Goal: Transaction & Acquisition: Purchase product/service

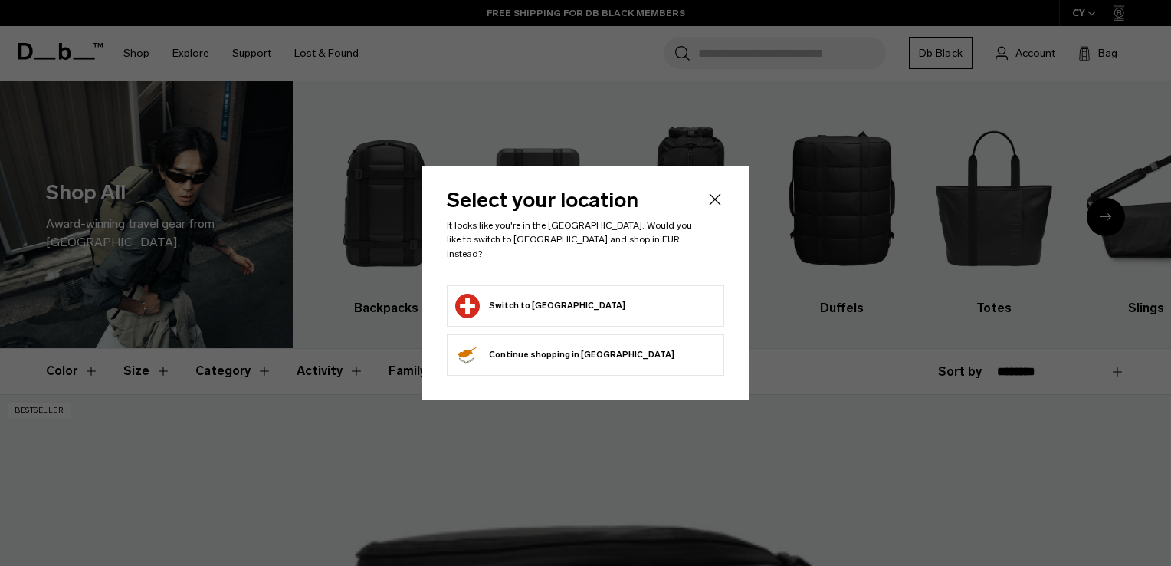
click at [547, 346] on button "Continue browsing Cyprus store Continue shopping in Cyprus" at bounding box center [564, 355] width 219 height 25
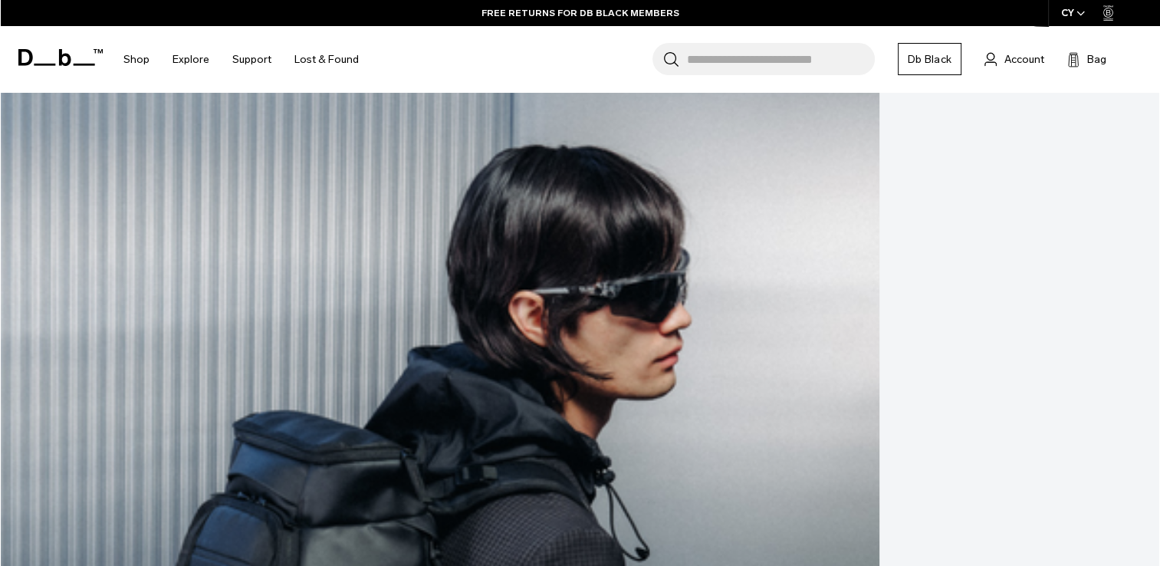
scroll to position [383, 0]
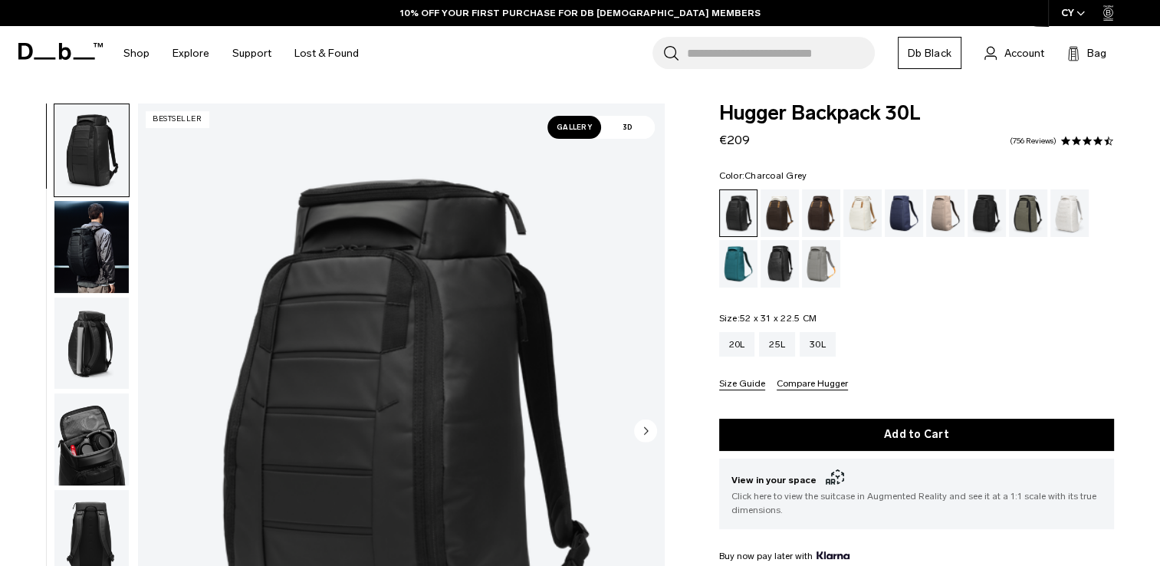
click at [990, 212] on div "Charcoal Grey" at bounding box center [986, 213] width 39 height 48
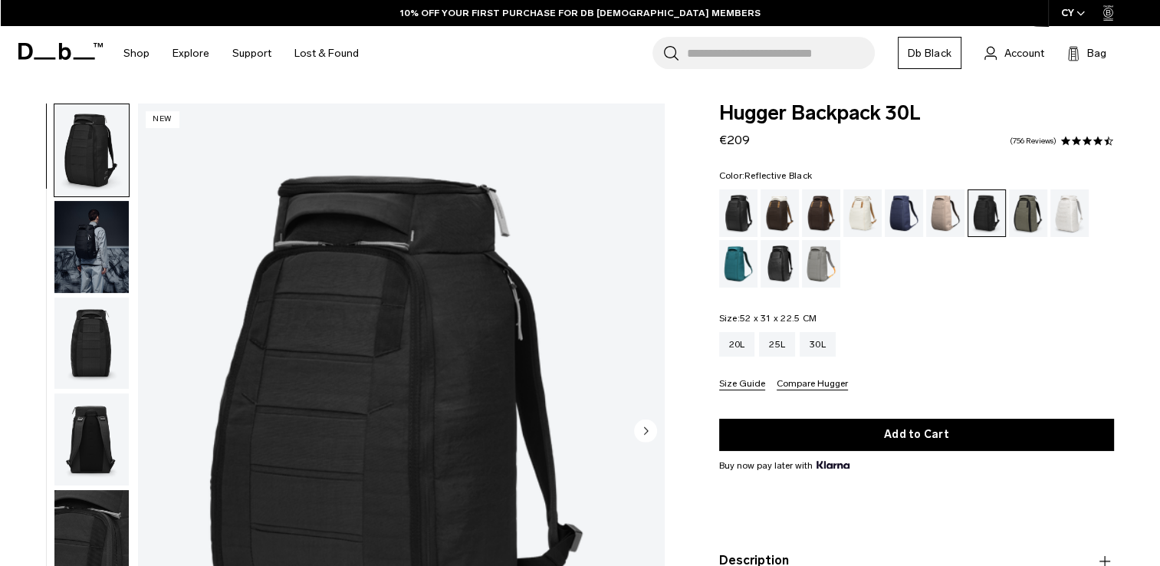
click at [783, 268] on div "Reflective Black" at bounding box center [779, 264] width 39 height 48
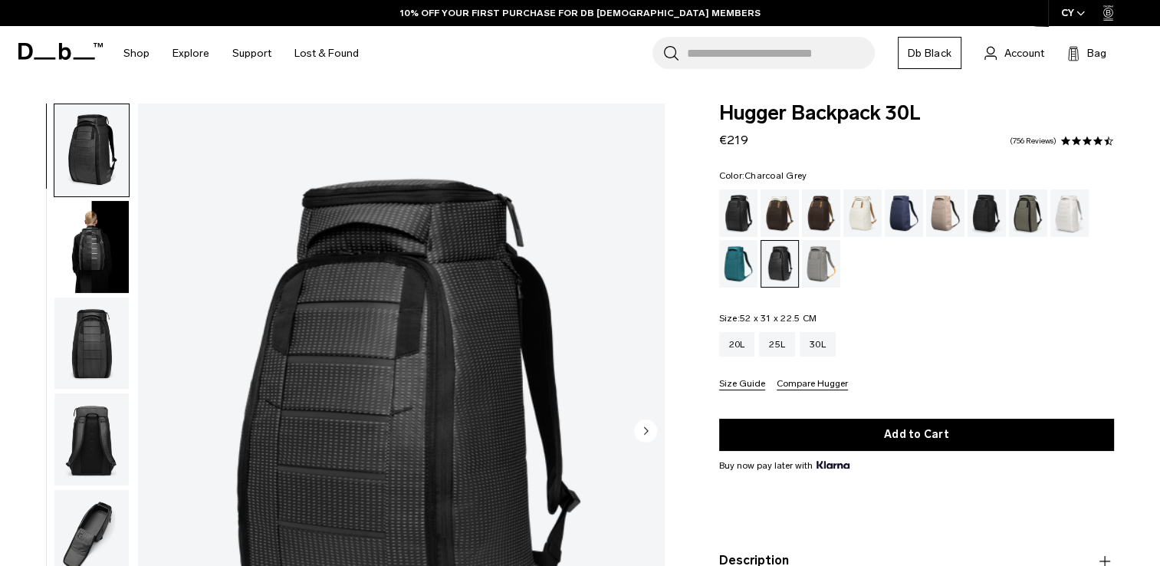
click at [980, 212] on div "Charcoal Grey" at bounding box center [986, 213] width 39 height 48
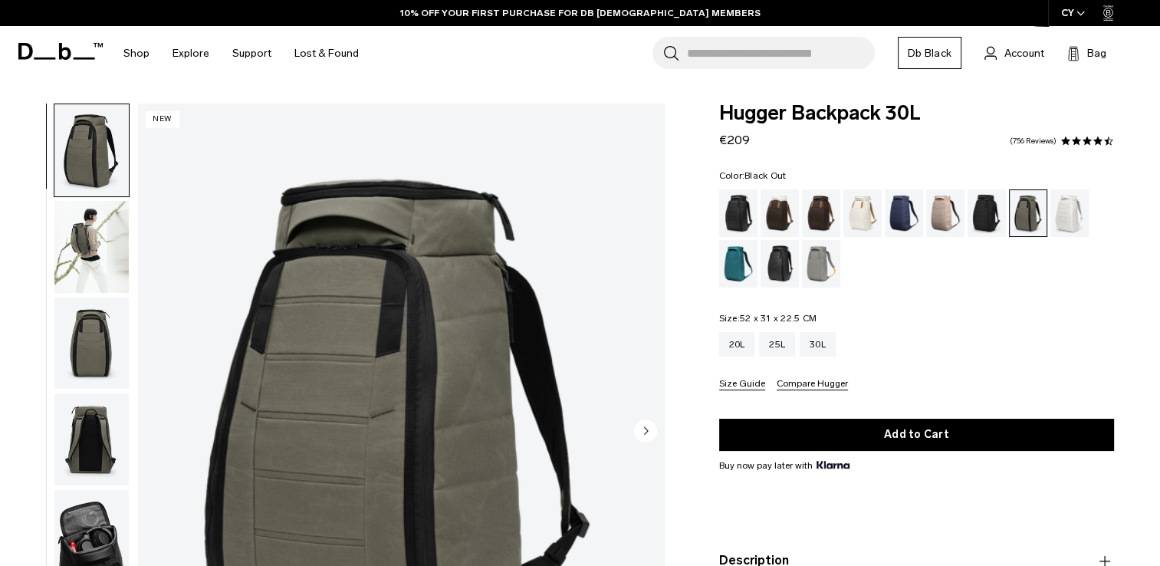
click at [734, 218] on div "Black Out" at bounding box center [738, 213] width 39 height 48
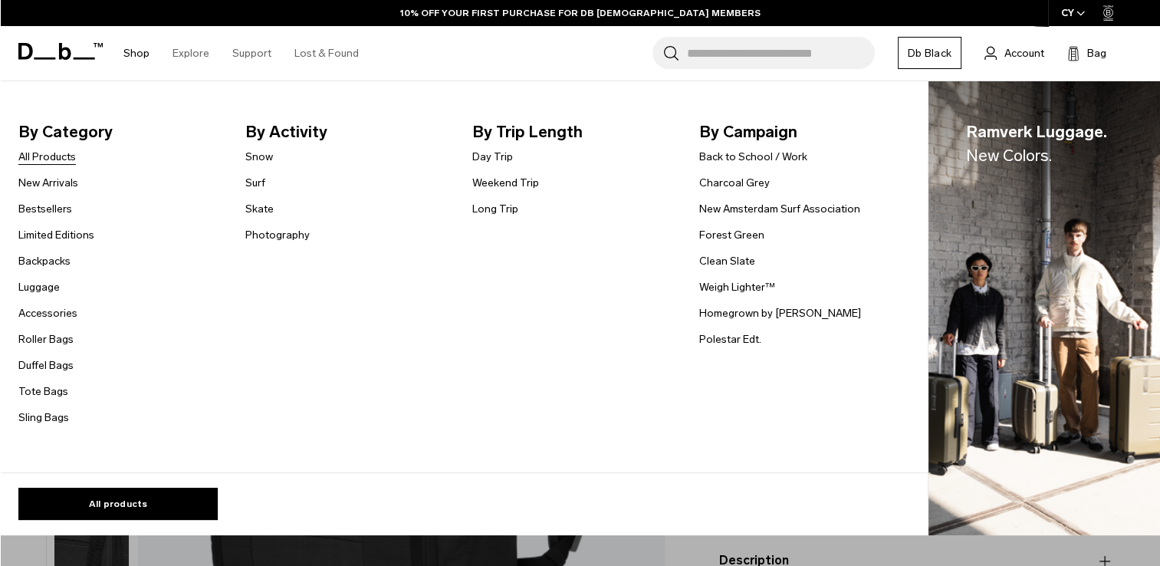
click at [31, 156] on link "All Products" at bounding box center [46, 157] width 57 height 16
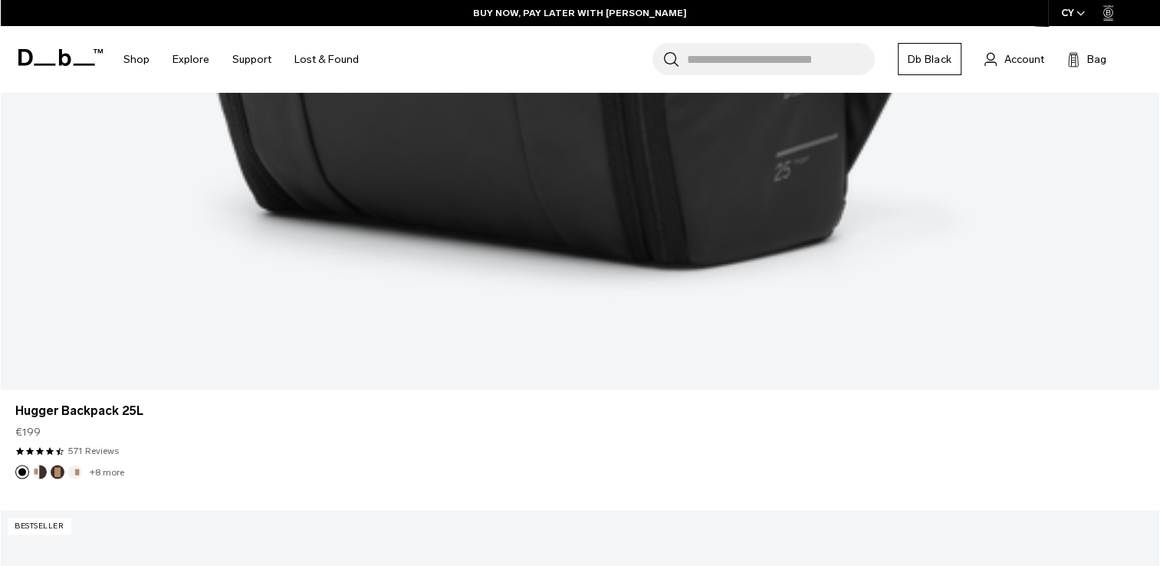
scroll to position [3373, 0]
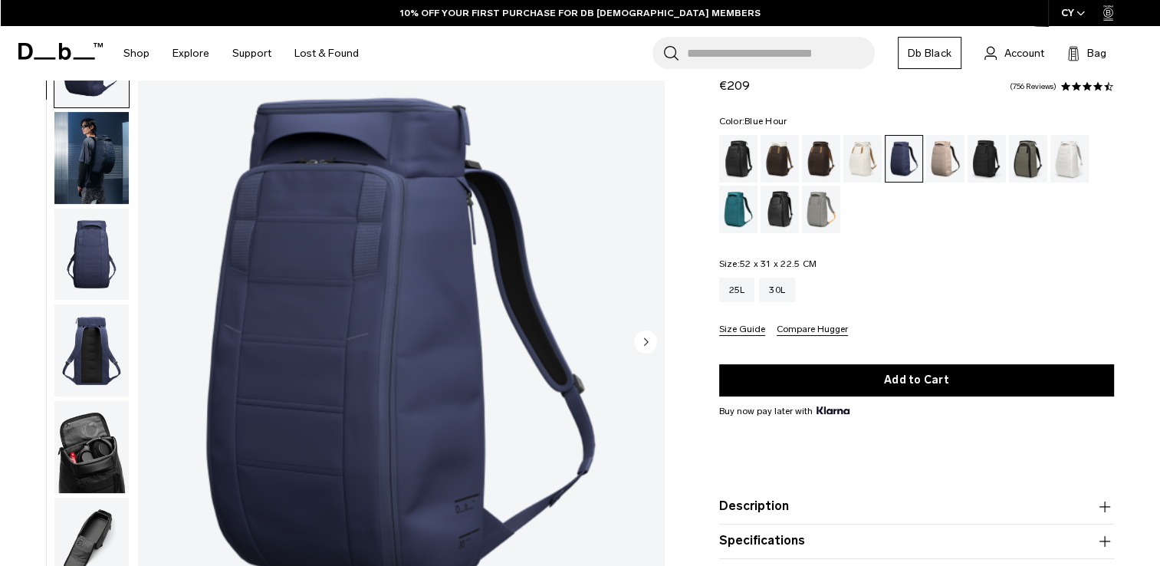
scroll to position [77, 0]
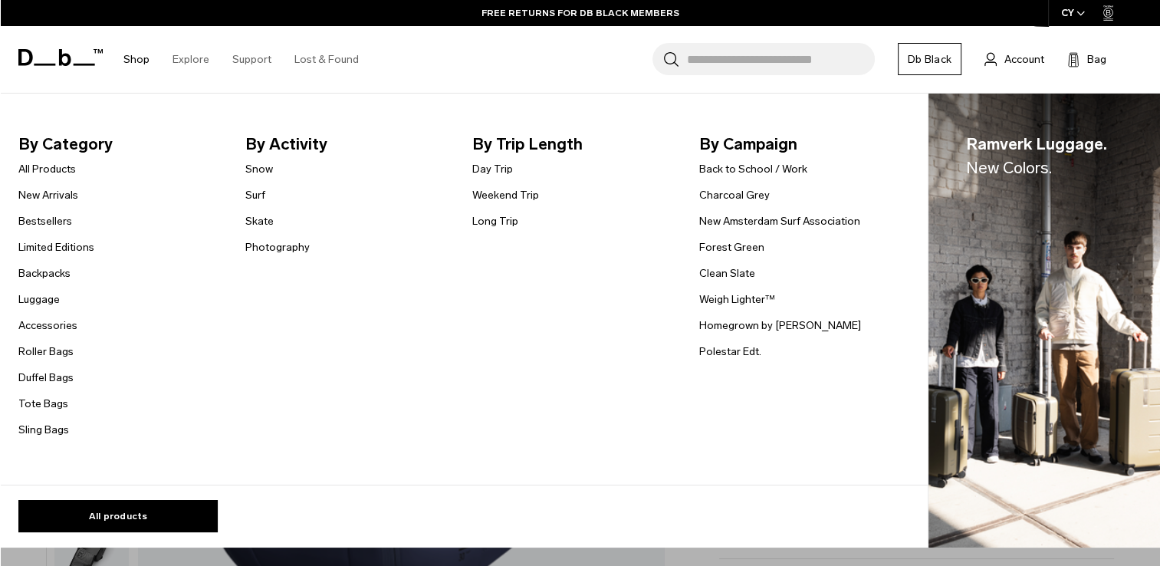
click at [138, 60] on link "Shop" at bounding box center [136, 59] width 26 height 54
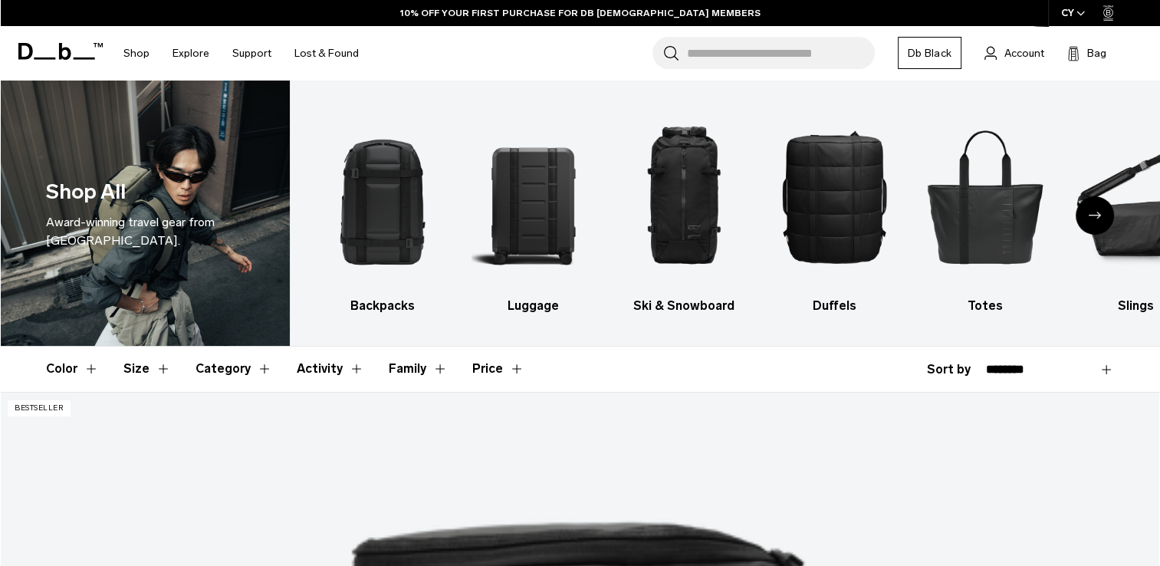
click at [90, 369] on button "Color" at bounding box center [72, 368] width 53 height 44
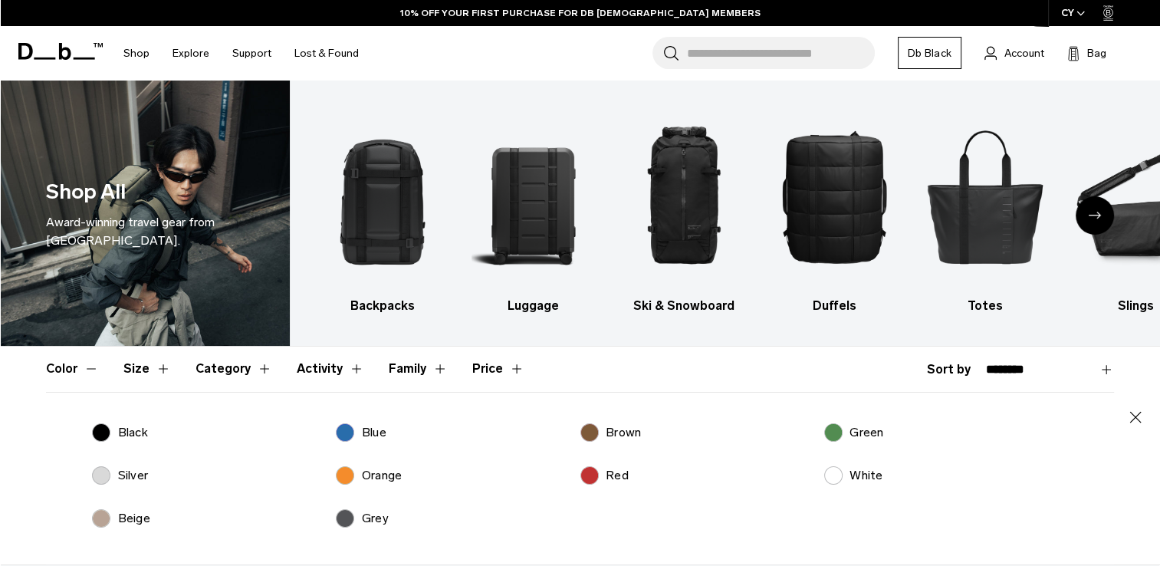
click at [857, 435] on p "Green" at bounding box center [866, 432] width 34 height 18
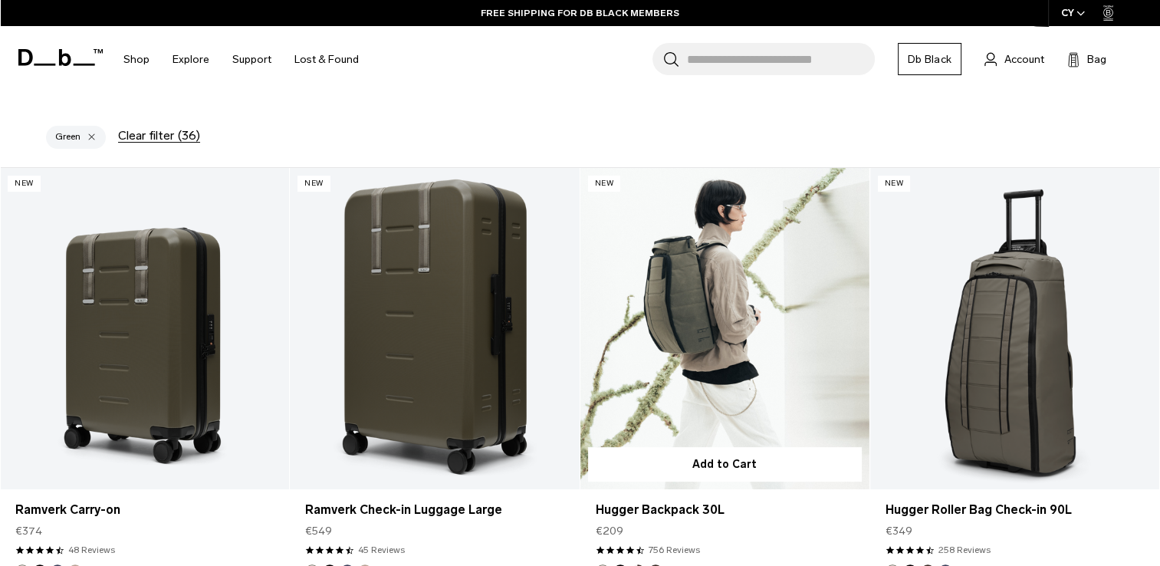
scroll to position [460, 0]
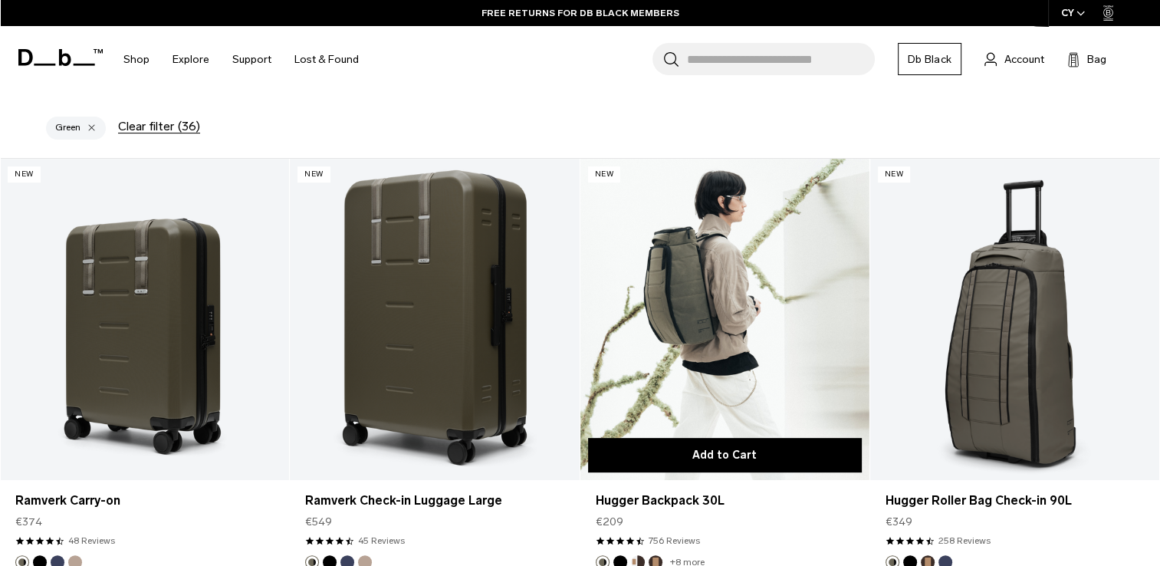
click at [708, 289] on link "Hugger Backpack 30L" at bounding box center [724, 319] width 289 height 321
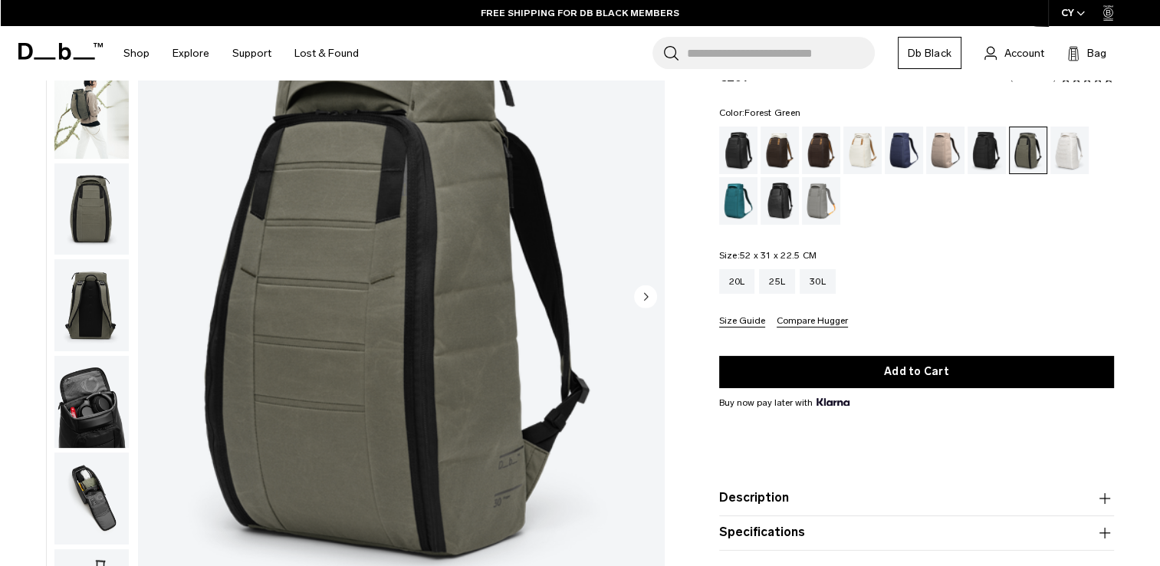
scroll to position [77, 0]
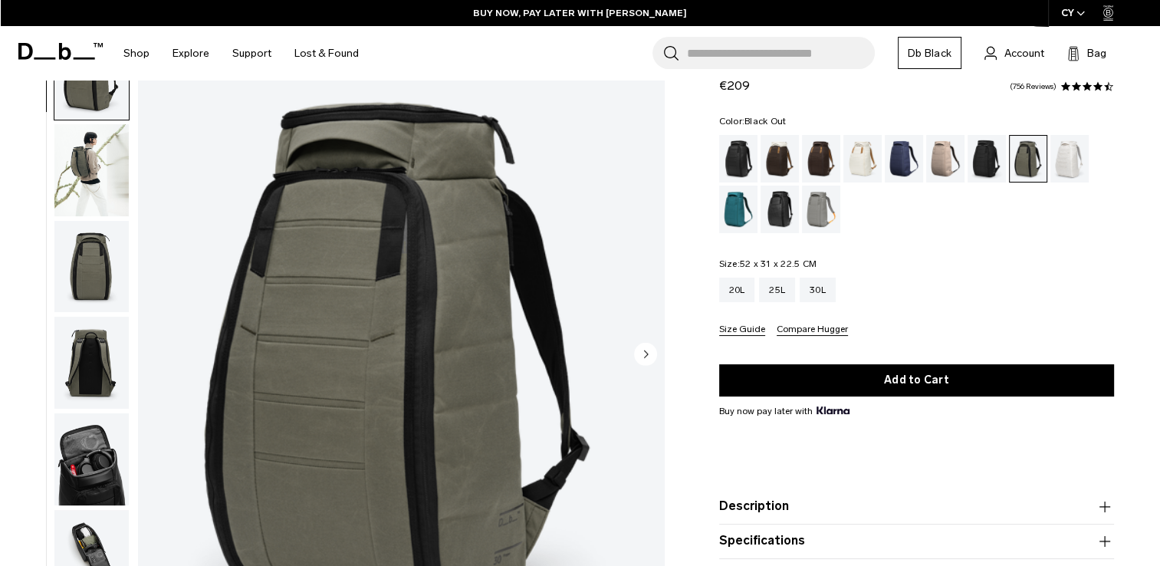
click at [746, 153] on div "Black Out" at bounding box center [738, 159] width 39 height 48
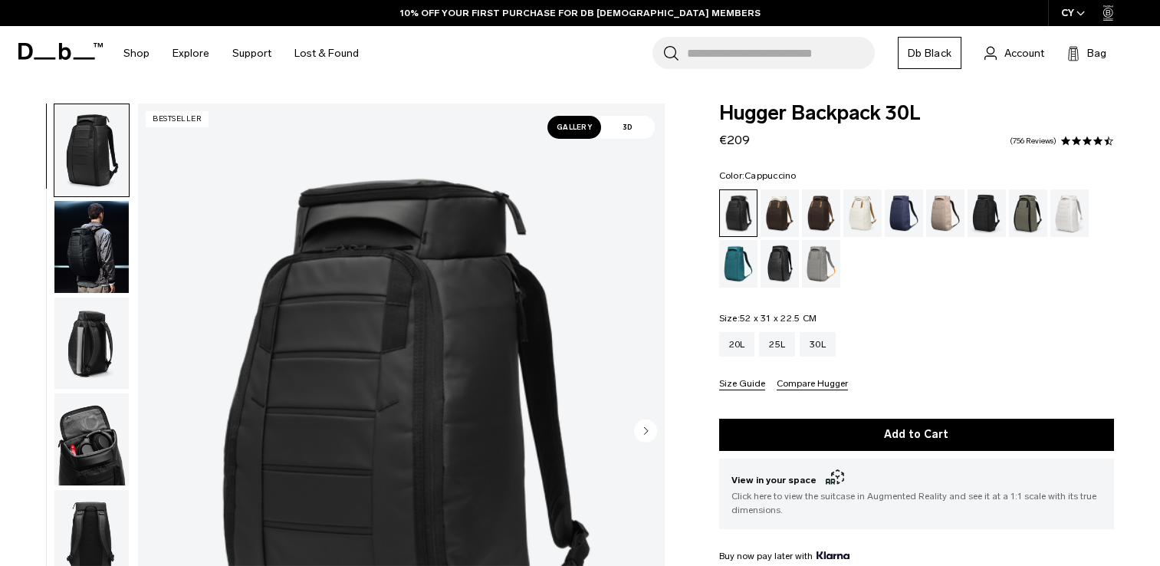
click at [774, 208] on div "Cappuccino" at bounding box center [779, 213] width 39 height 48
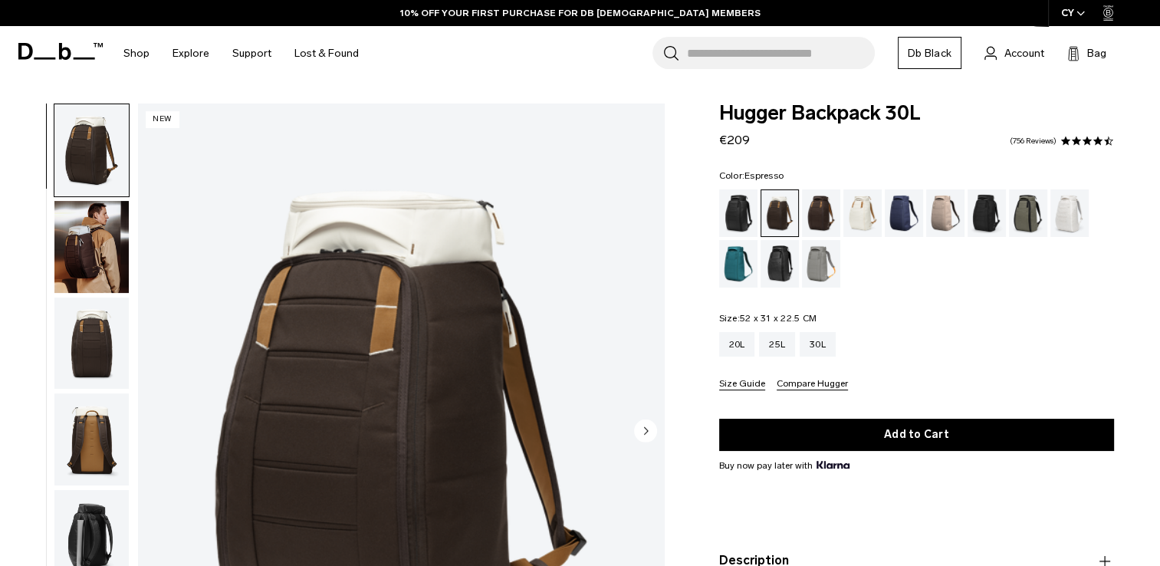
click at [815, 215] on div "Espresso" at bounding box center [821, 213] width 39 height 48
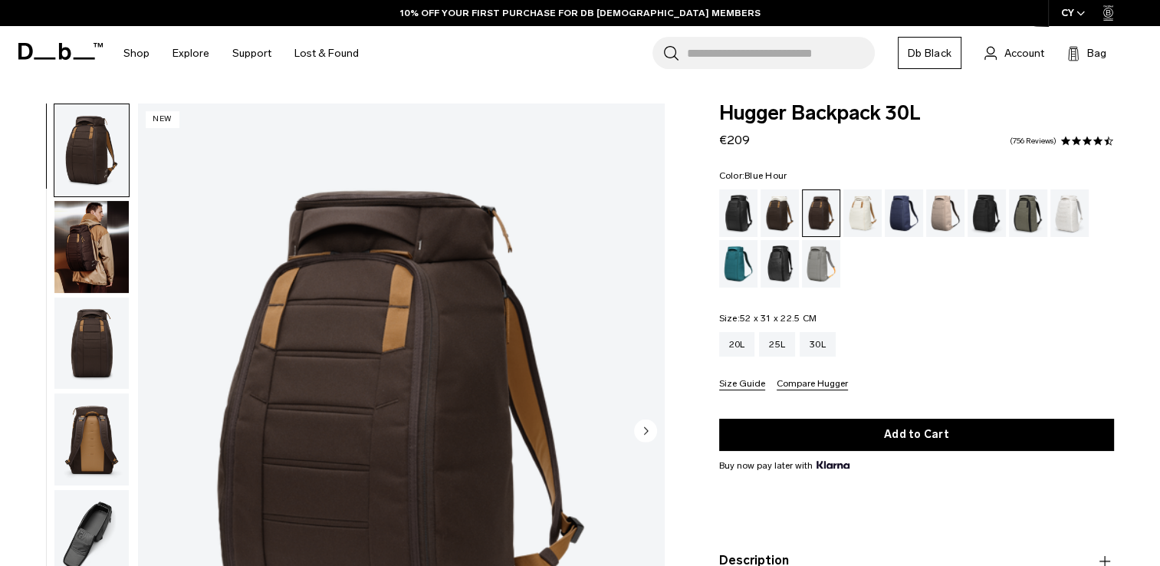
click at [901, 216] on div "Blue Hour" at bounding box center [904, 213] width 39 height 48
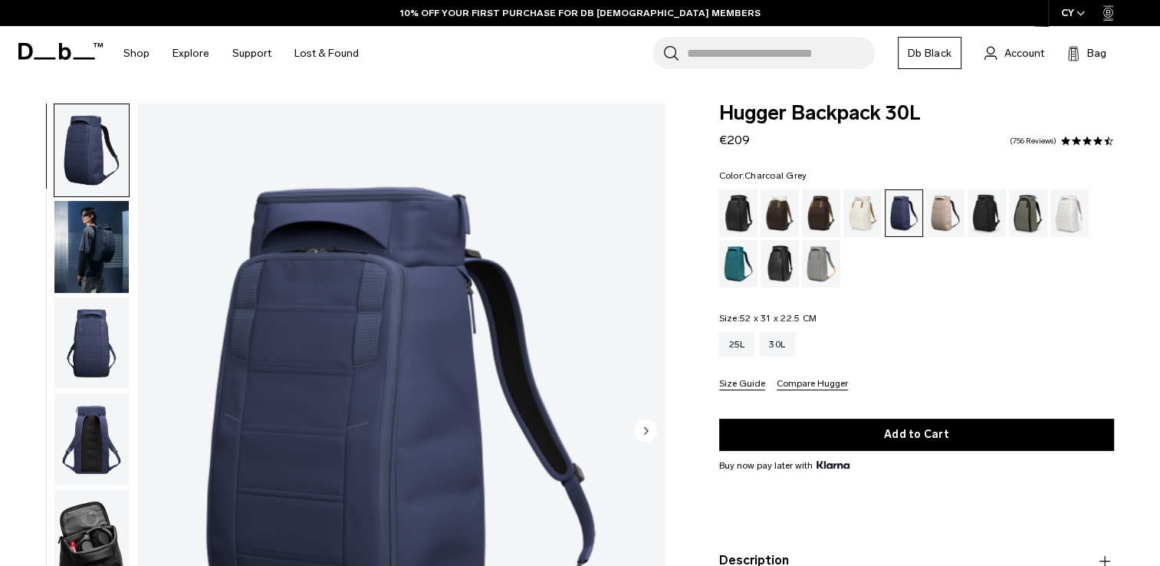
click at [975, 210] on div "Charcoal Grey" at bounding box center [986, 213] width 39 height 48
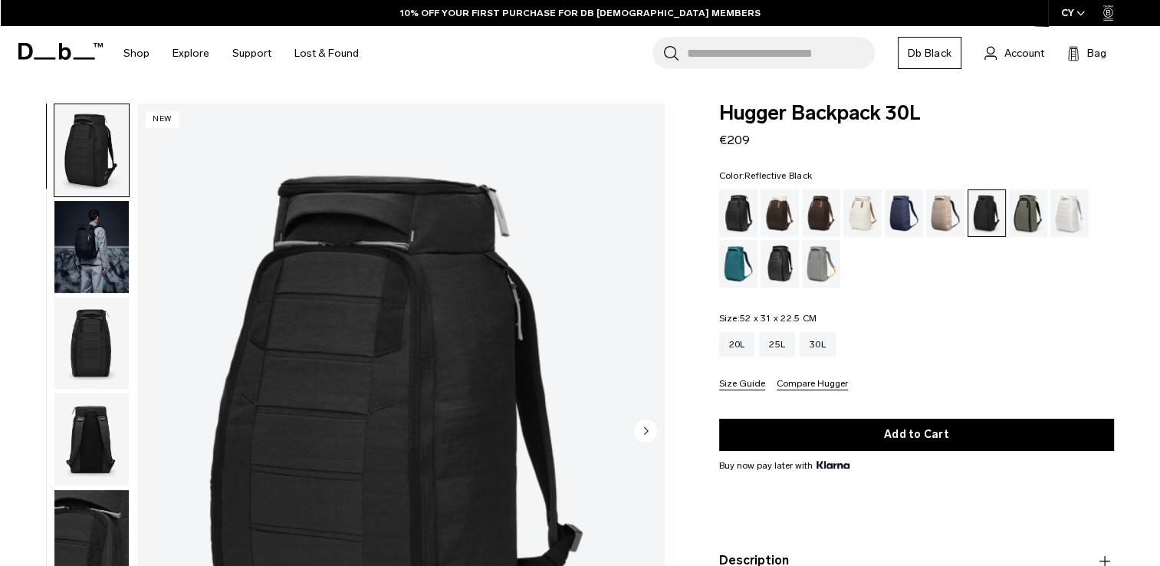
click at [775, 268] on div "Reflective Black" at bounding box center [779, 264] width 39 height 48
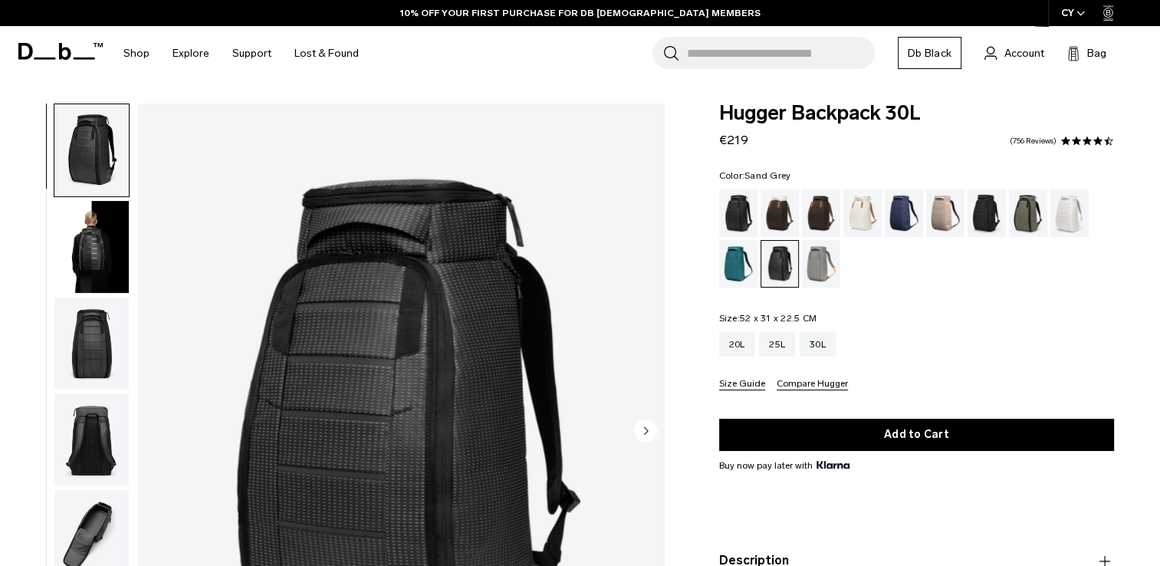
click at [823, 271] on div "Sand Grey" at bounding box center [821, 264] width 39 height 48
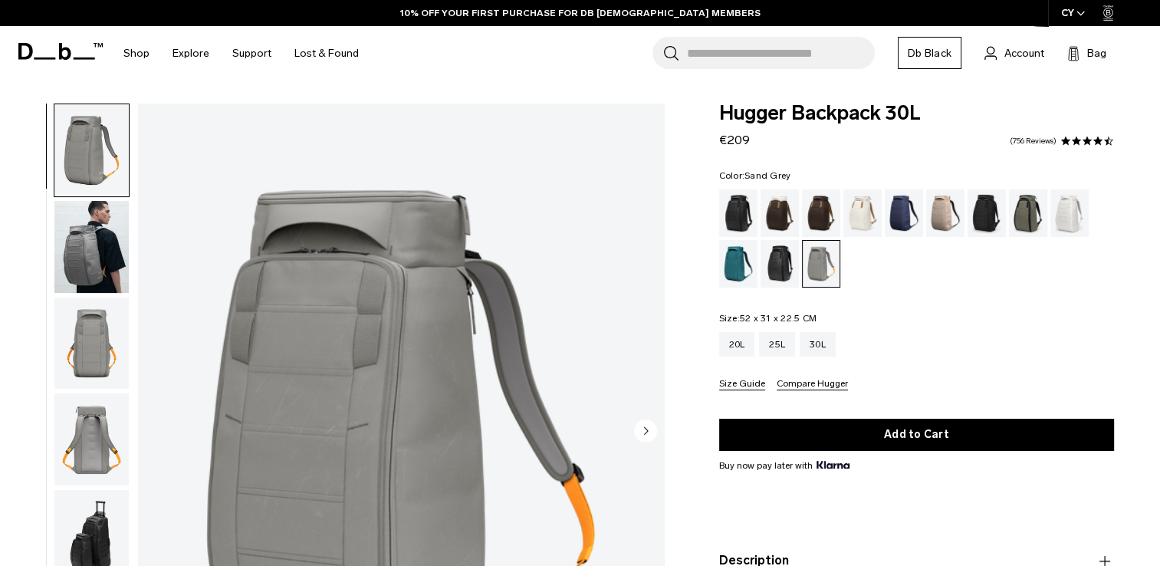
click at [820, 212] on div "Espresso" at bounding box center [821, 213] width 39 height 48
click at [821, 213] on div "Espresso" at bounding box center [821, 213] width 39 height 48
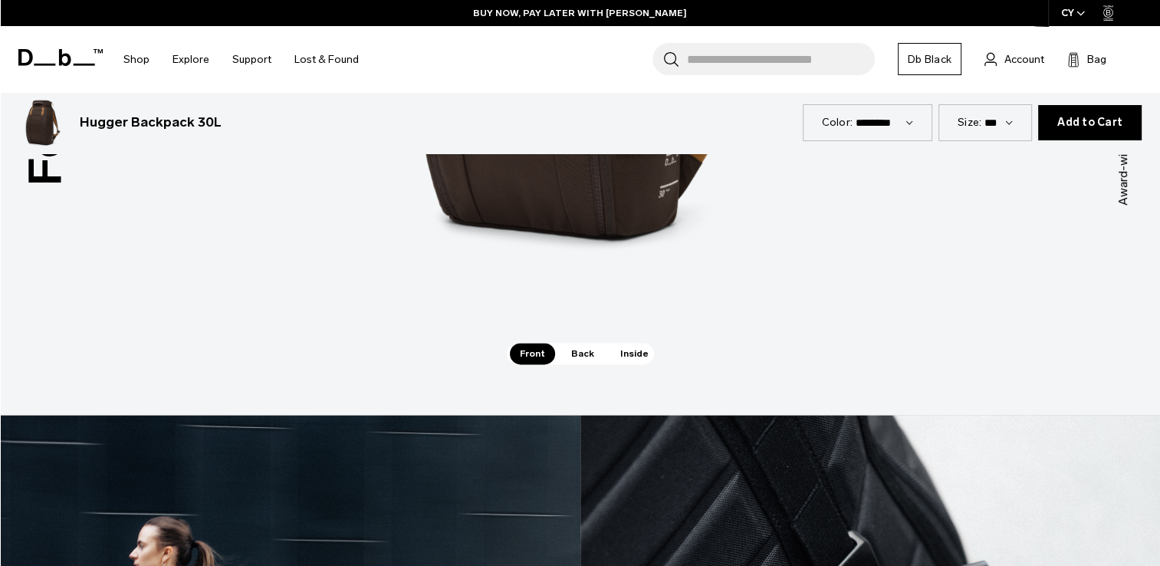
scroll to position [2223, 0]
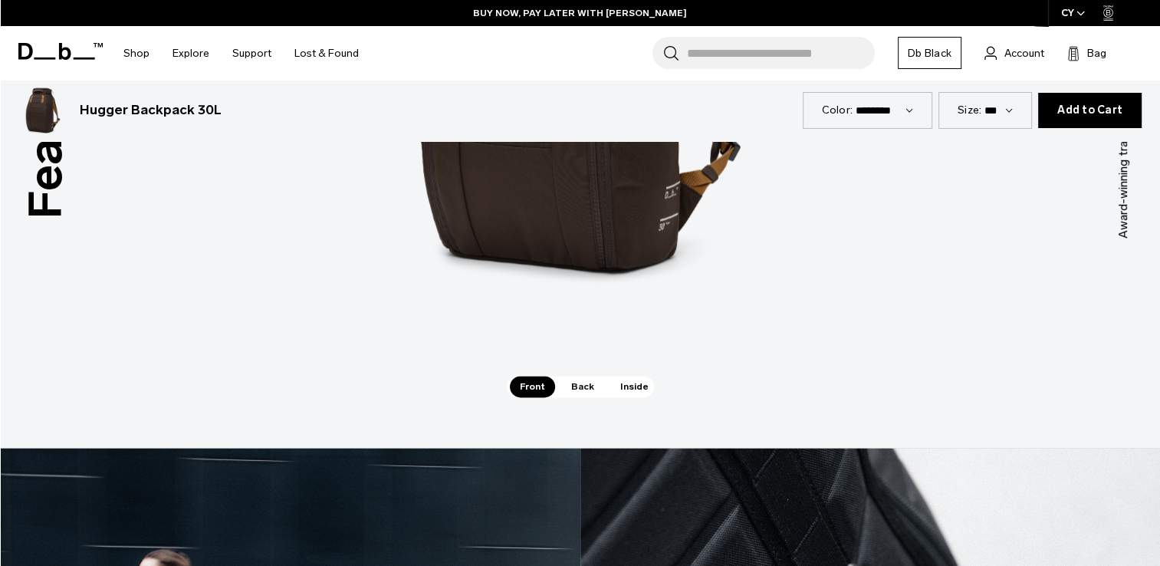
click at [623, 386] on span "Inside" at bounding box center [634, 386] width 48 height 21
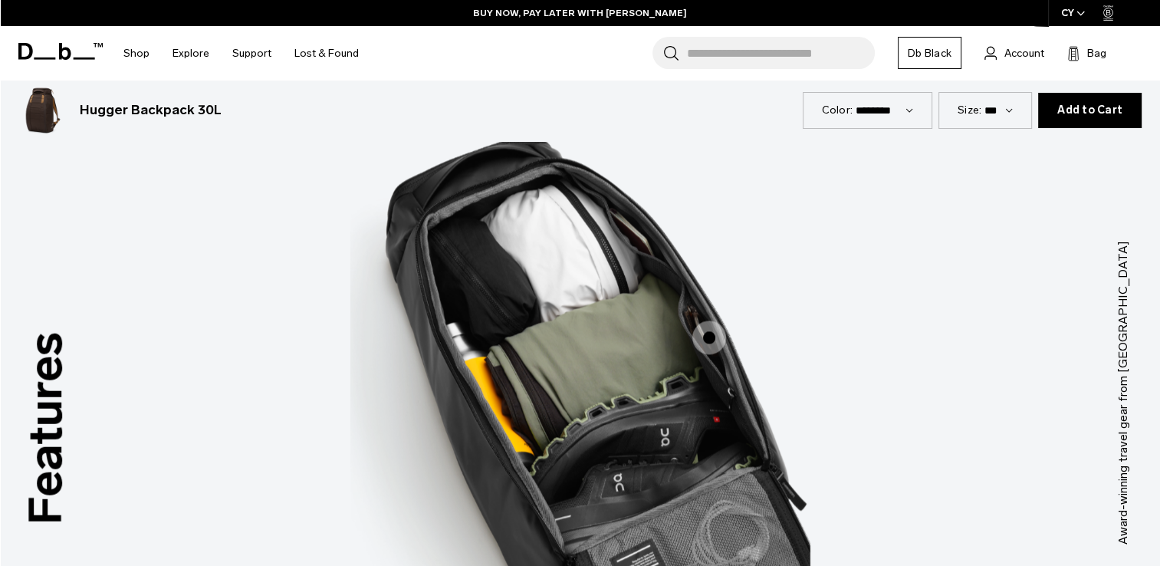
scroll to position [1916, 0]
click at [912, 114] on select "**********" at bounding box center [883, 109] width 57 height 13
select select "**********"
click at [855, 103] on select "**********" at bounding box center [883, 109] width 57 height 13
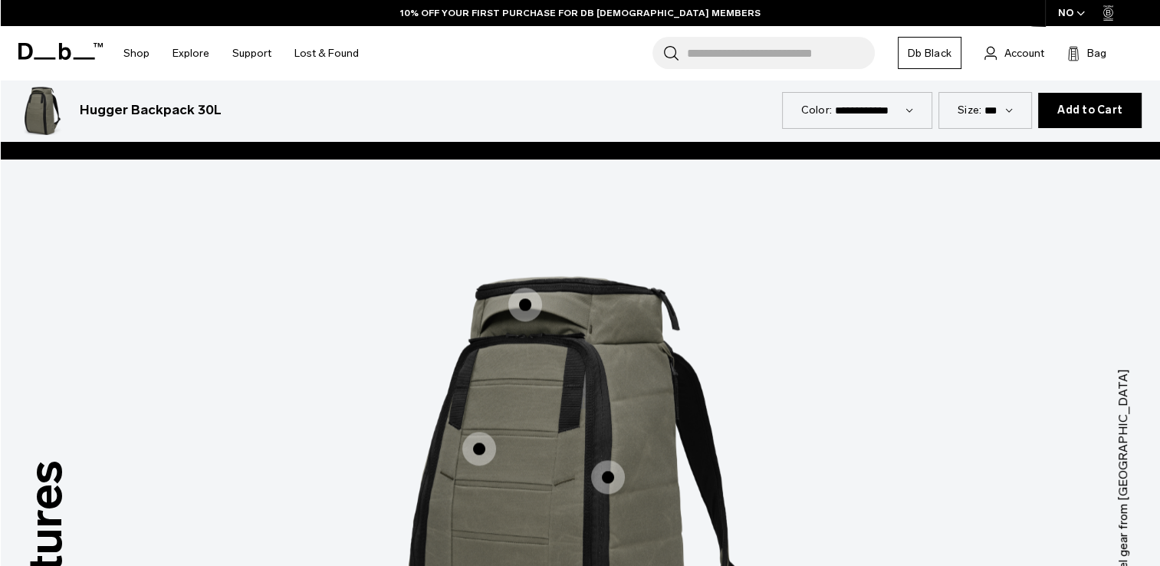
scroll to position [1763, 0]
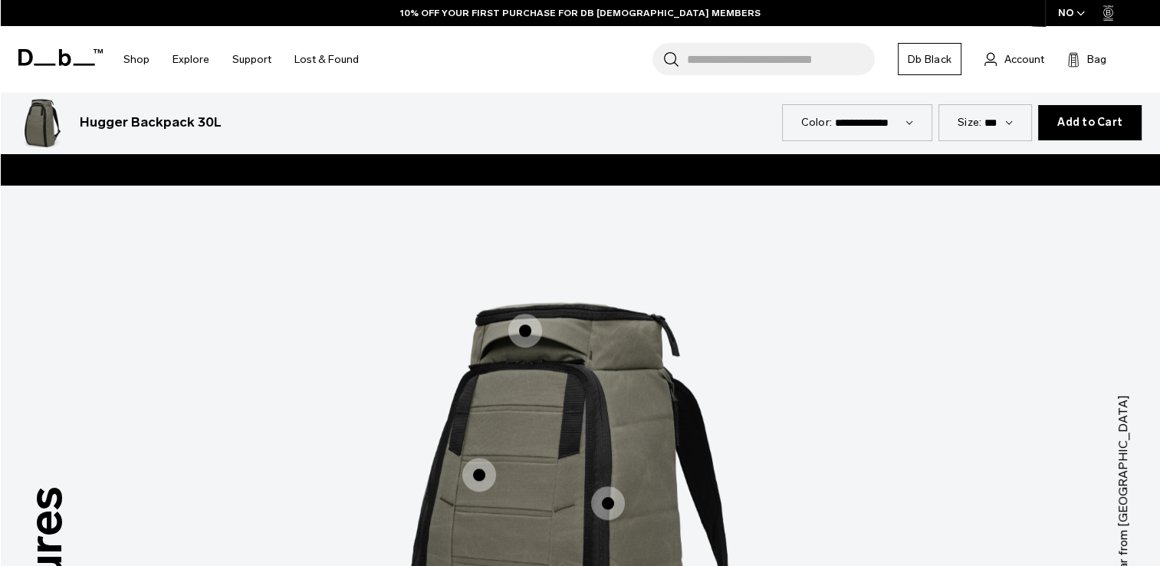
click at [472, 474] on span "1 / 3" at bounding box center [479, 475] width 34 height 34
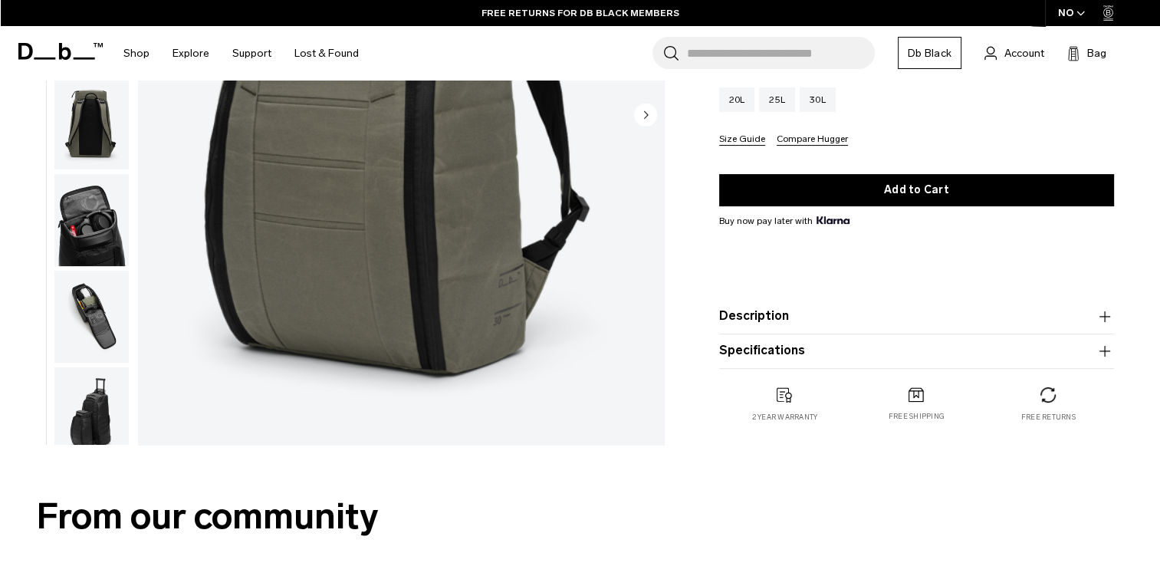
scroll to position [307, 0]
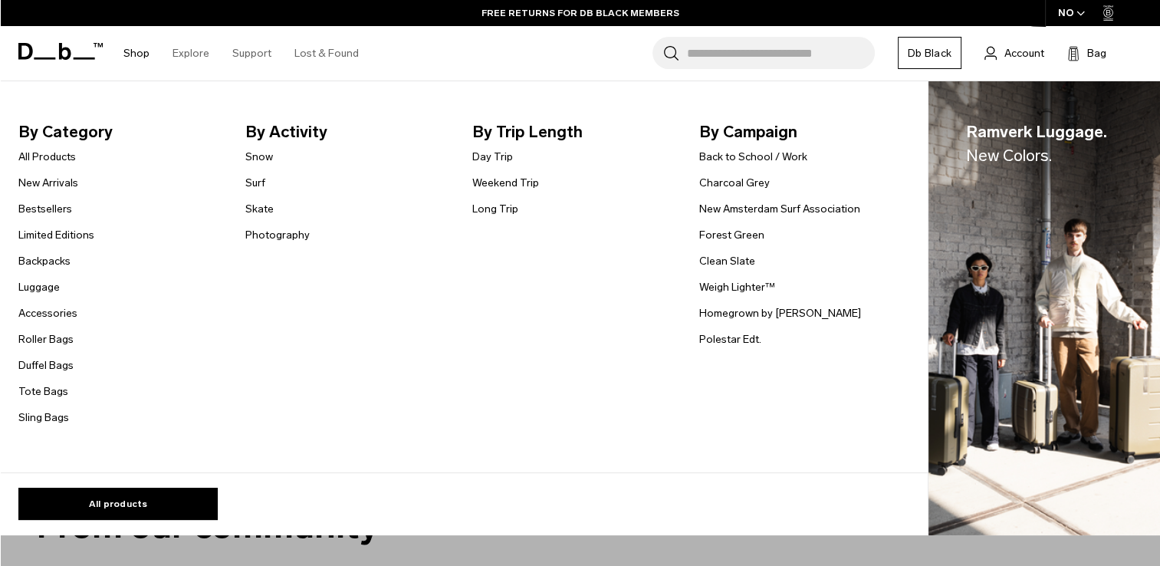
click at [134, 52] on link "Shop" at bounding box center [136, 53] width 26 height 54
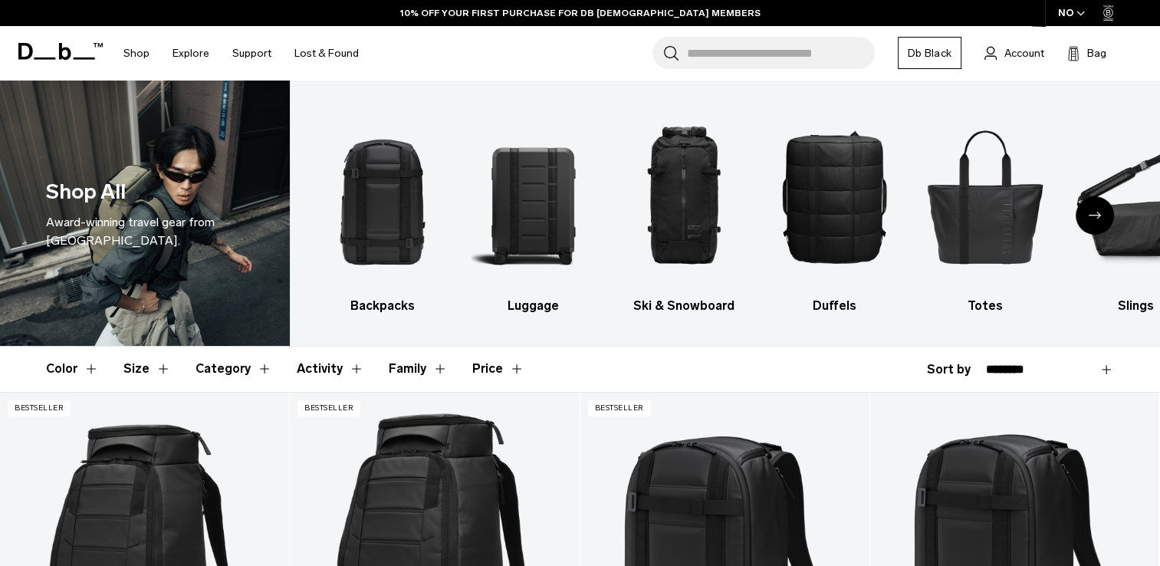
click at [61, 368] on button "Color" at bounding box center [72, 368] width 53 height 44
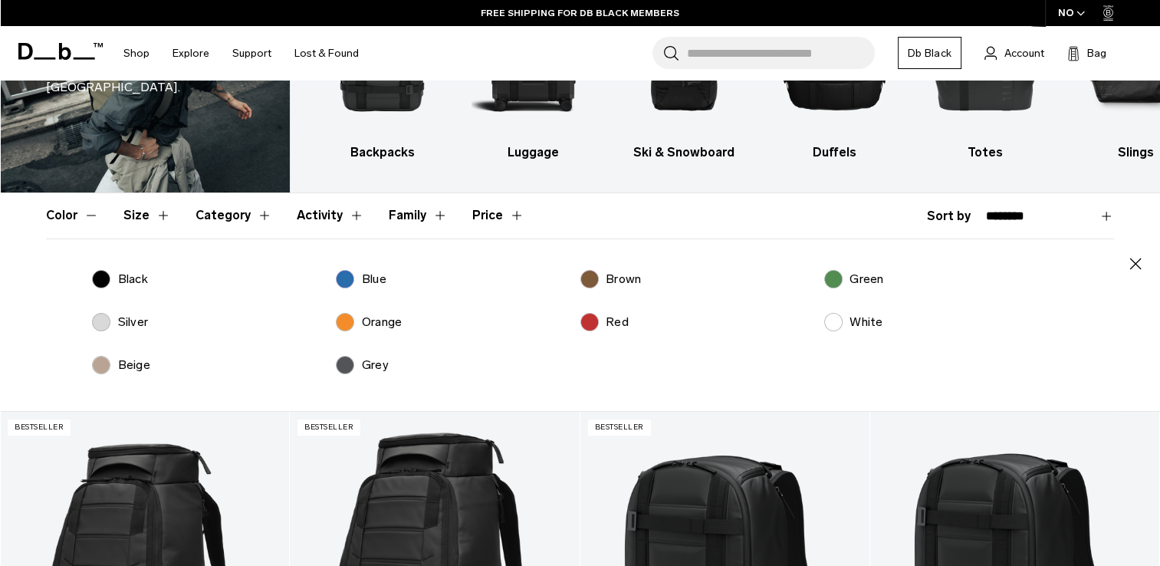
click at [834, 276] on label "Green" at bounding box center [854, 279] width 60 height 18
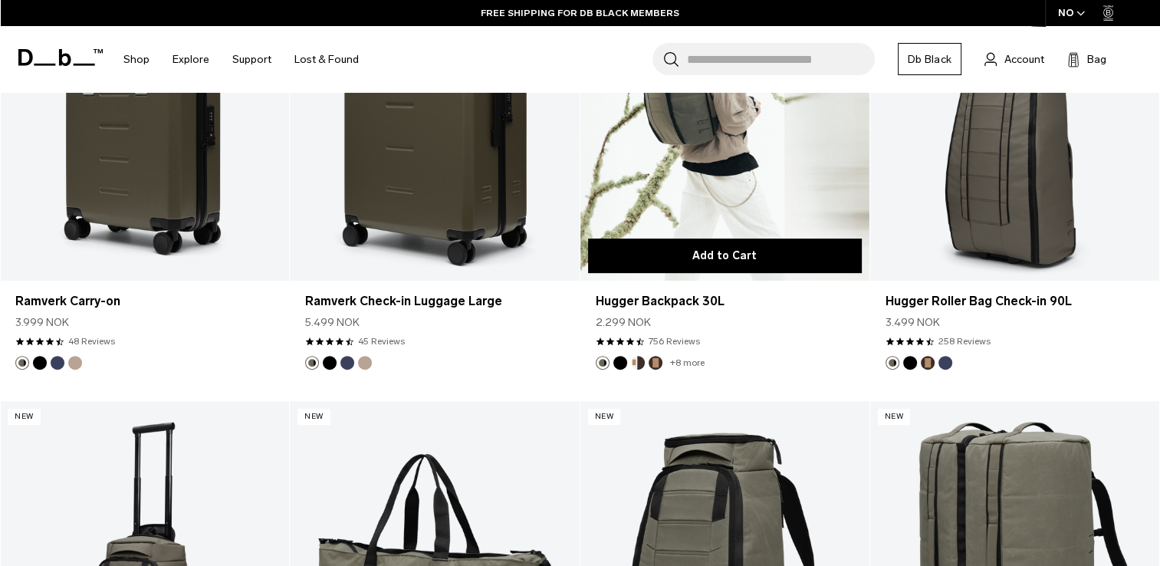
scroll to position [460, 0]
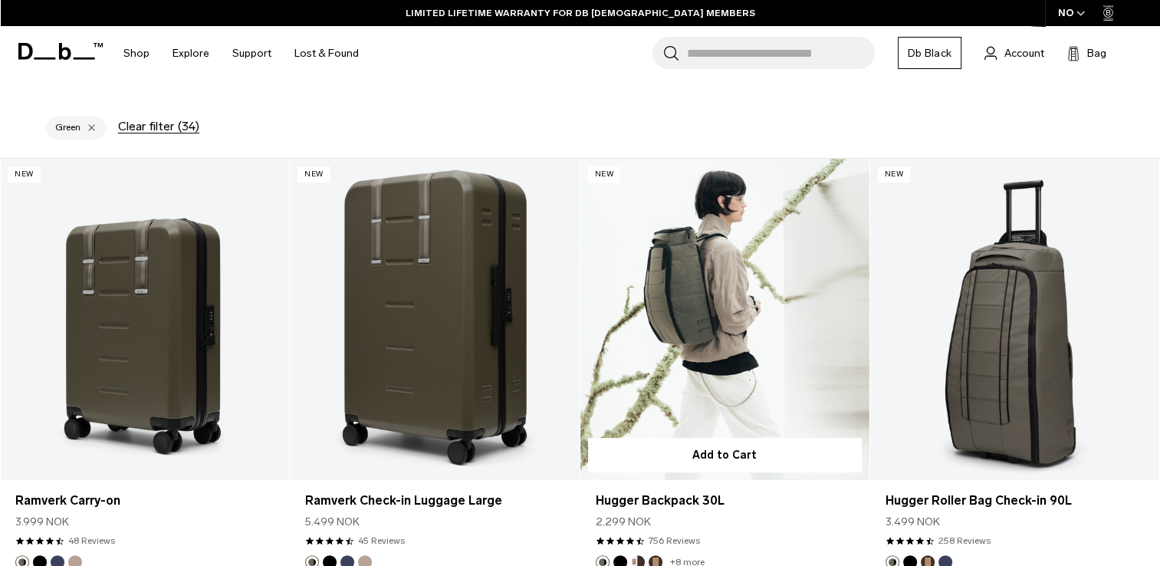
click at [742, 306] on link "Hugger Backpack 30L" at bounding box center [724, 319] width 289 height 321
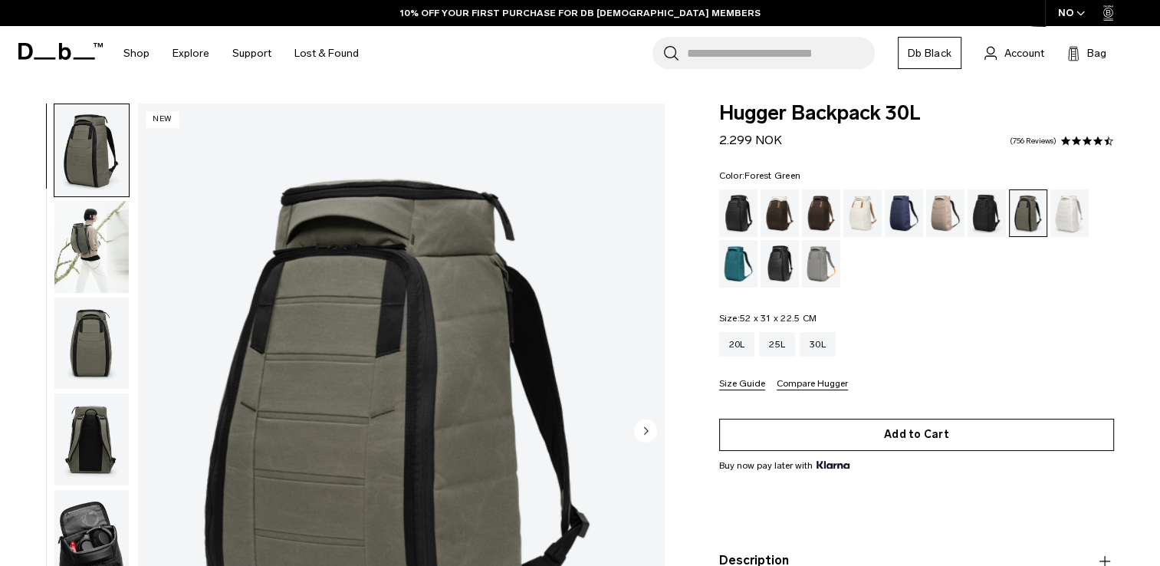
click at [901, 442] on button "Add to Cart" at bounding box center [916, 435] width 395 height 32
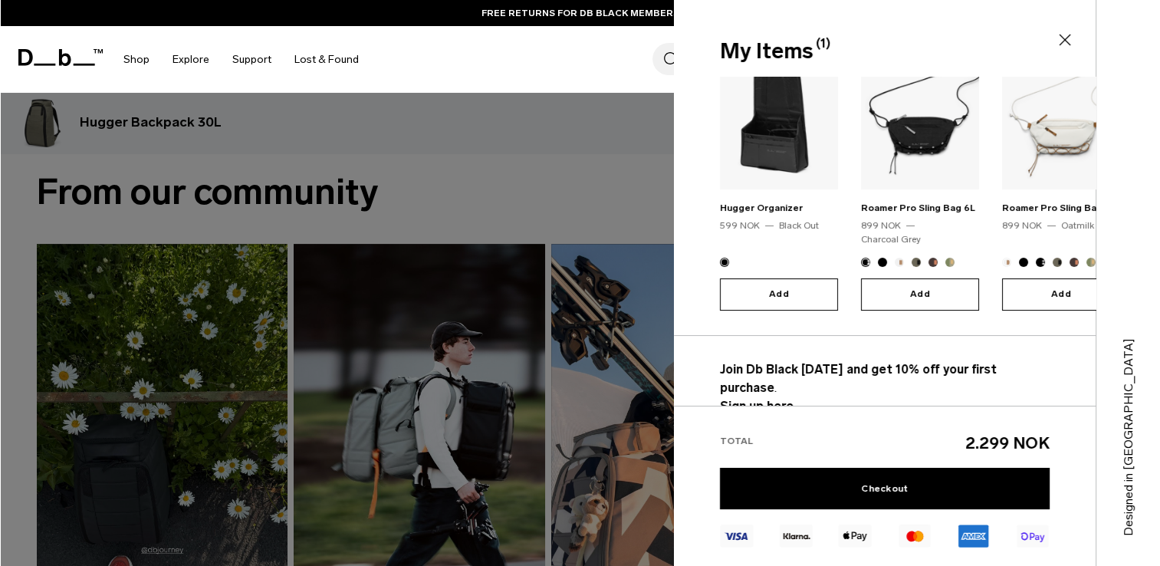
scroll to position [613, 0]
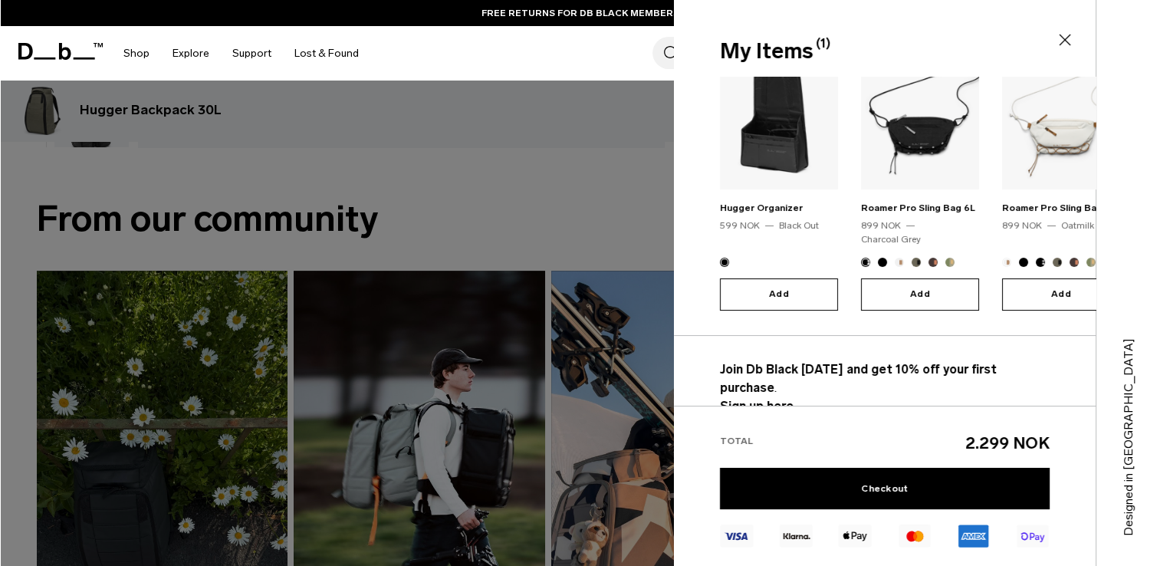
click at [770, 399] on strong "Sign up here." at bounding box center [758, 406] width 77 height 15
click at [767, 399] on strong "Sign up here." at bounding box center [758, 406] width 77 height 15
click at [770, 399] on strong "Sign up here." at bounding box center [758, 406] width 77 height 15
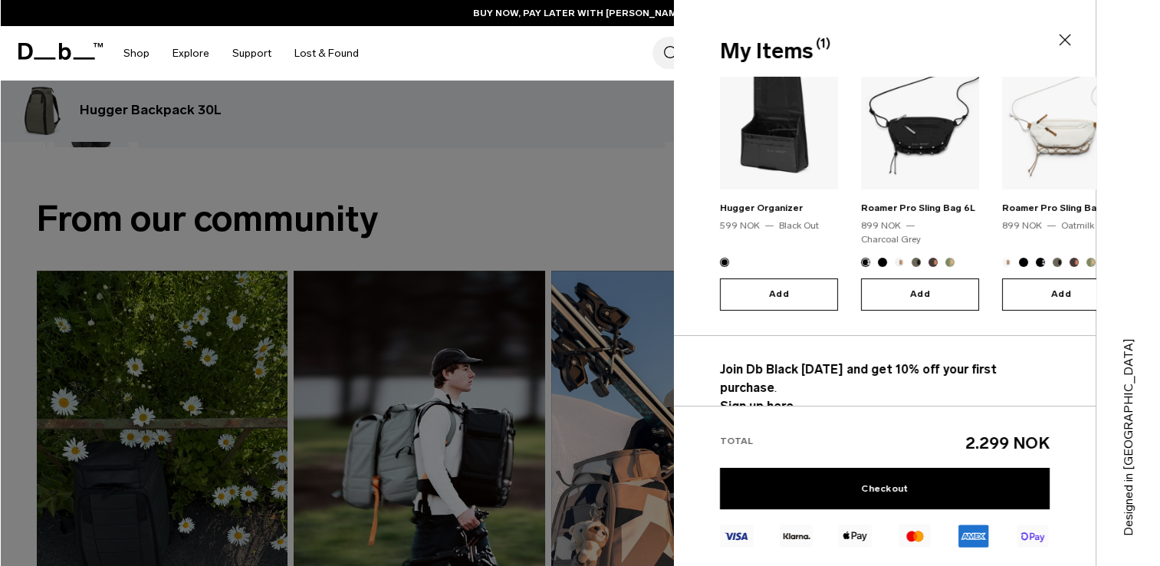
click at [1069, 37] on icon at bounding box center [1065, 40] width 18 height 18
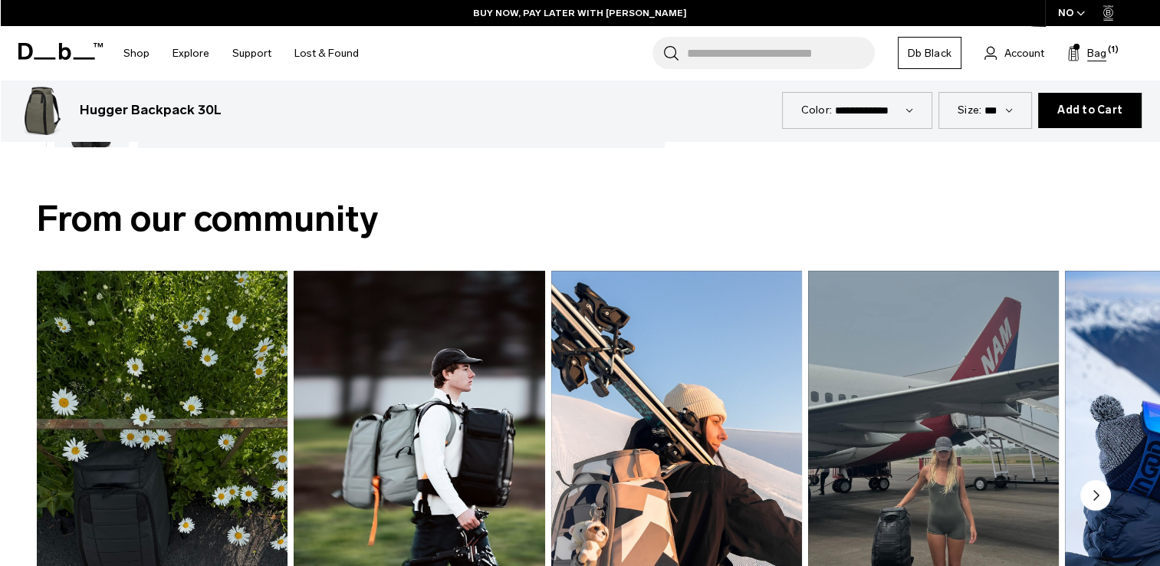
click at [1093, 53] on span "Bag" at bounding box center [1096, 53] width 19 height 16
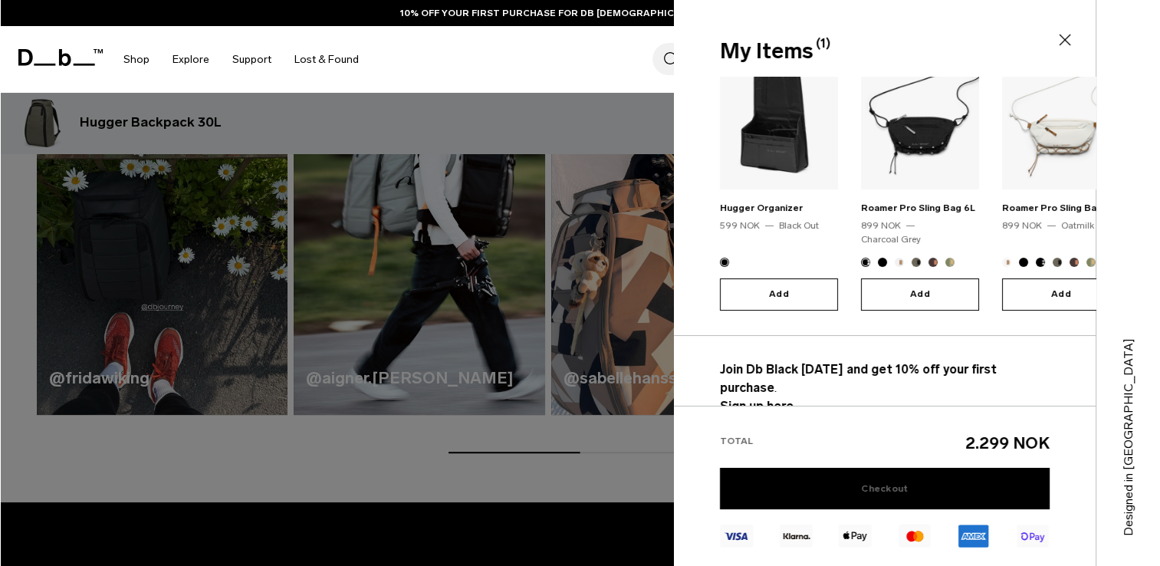
scroll to position [920, 0]
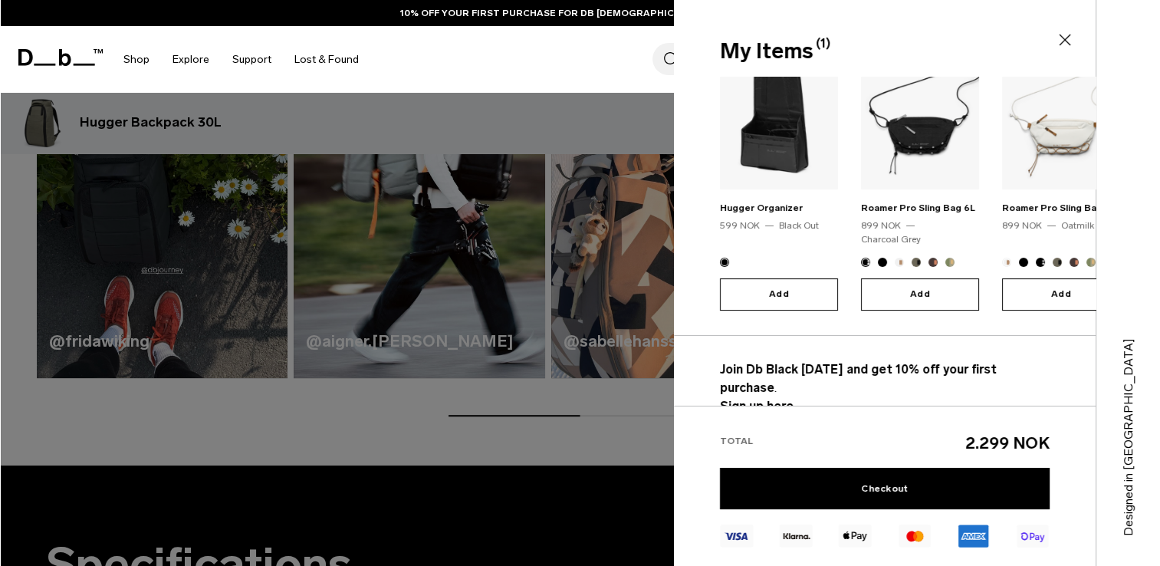
click at [745, 399] on strong "Sign up here." at bounding box center [758, 406] width 77 height 15
click at [874, 488] on link "Checkout" at bounding box center [885, 488] width 330 height 41
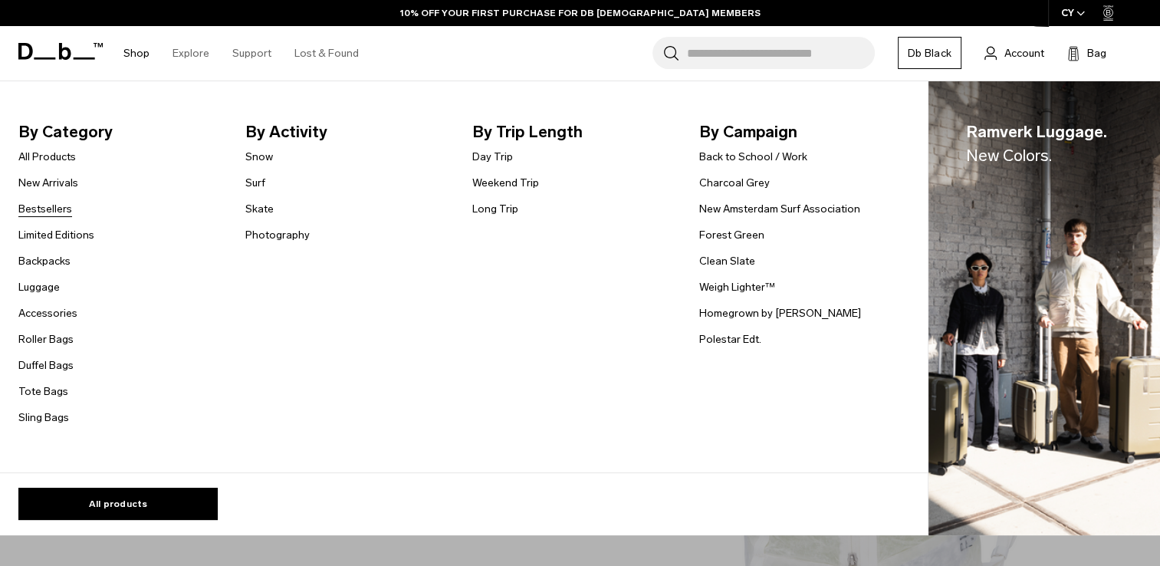
click at [55, 213] on link "Bestsellers" at bounding box center [45, 209] width 54 height 16
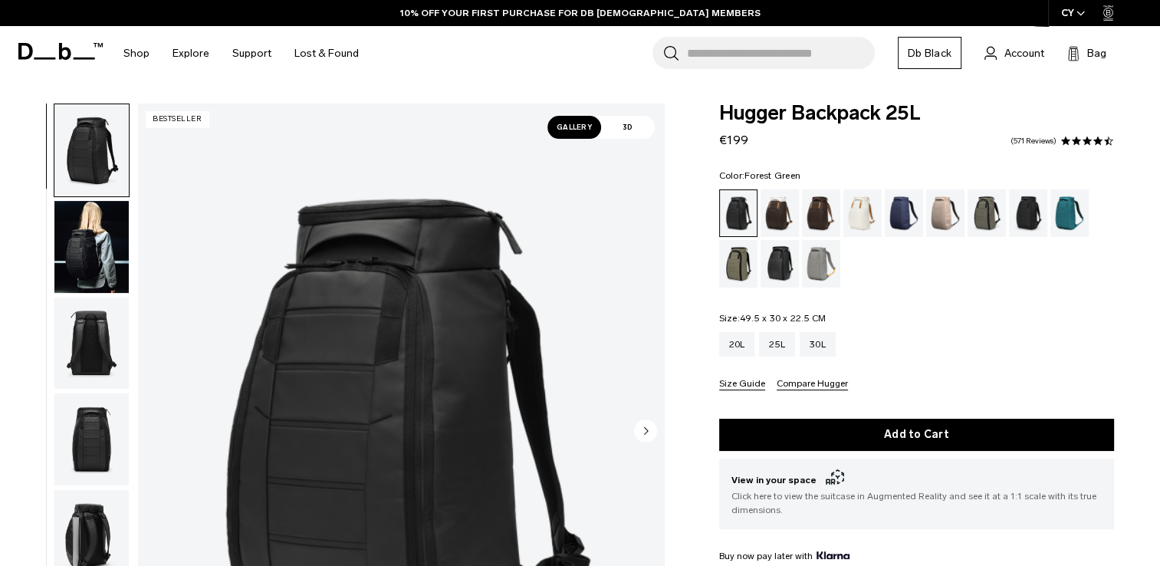
click at [996, 215] on div "Forest Green" at bounding box center [986, 213] width 39 height 48
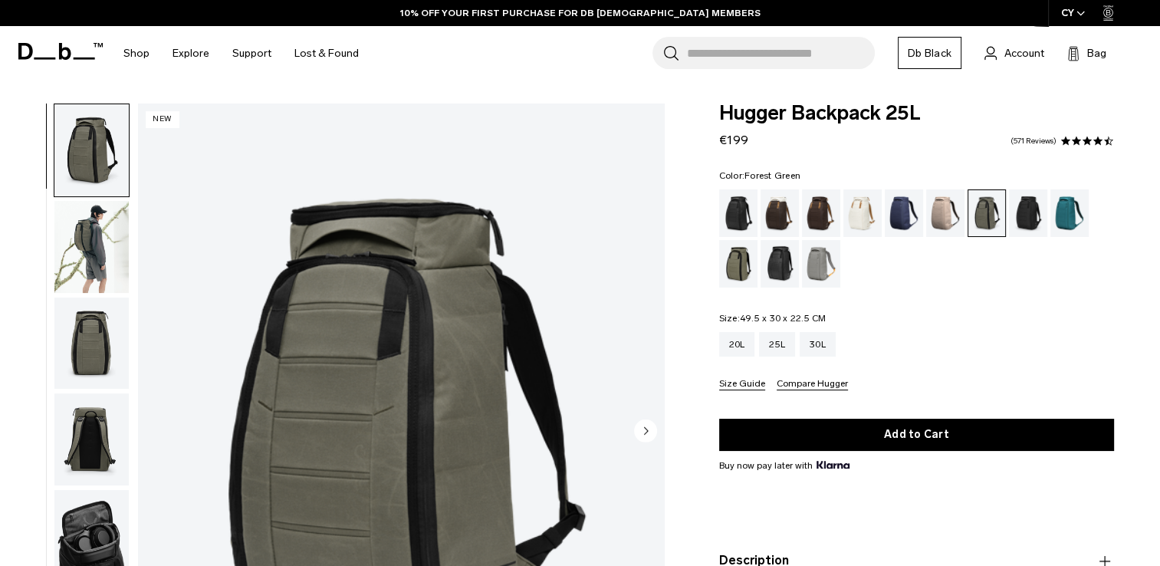
click at [642, 431] on circle "Next slide" at bounding box center [645, 430] width 23 height 23
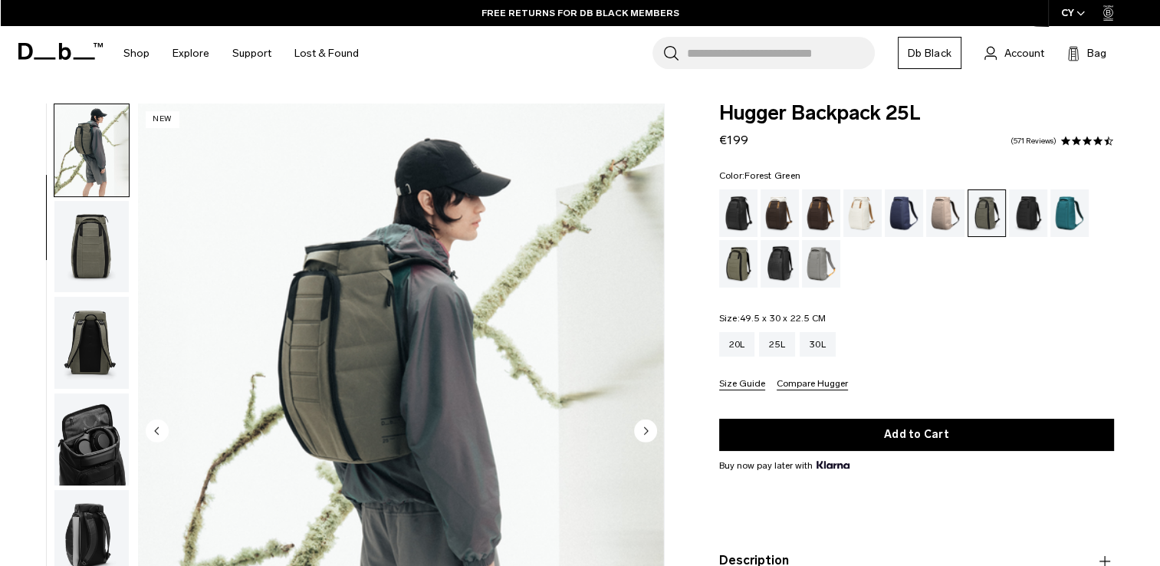
click at [642, 431] on circle "Next slide" at bounding box center [645, 430] width 23 height 23
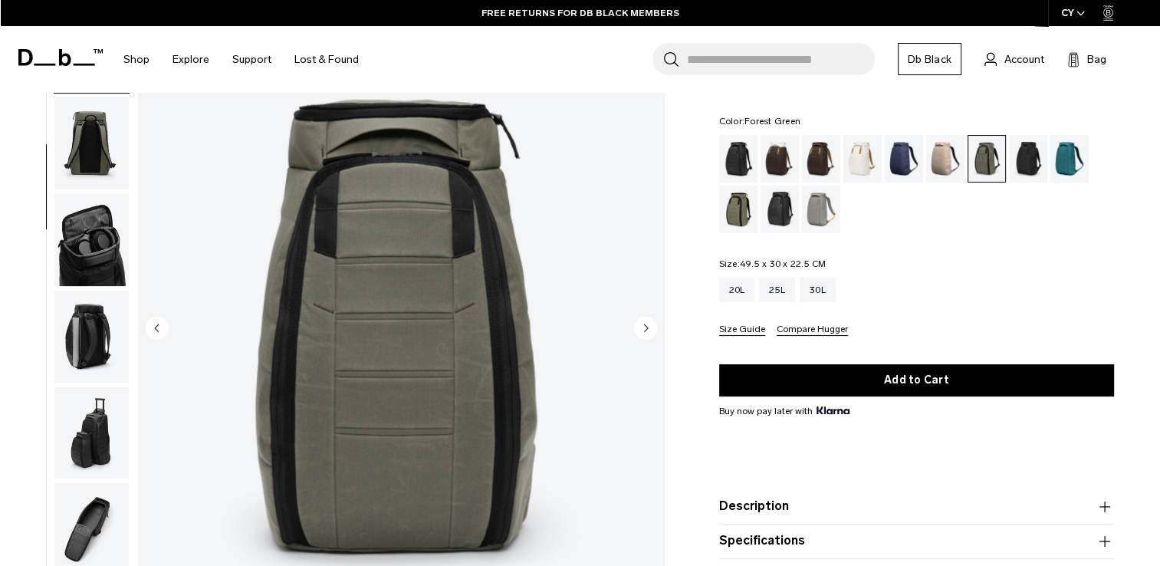
scroll to position [77, 0]
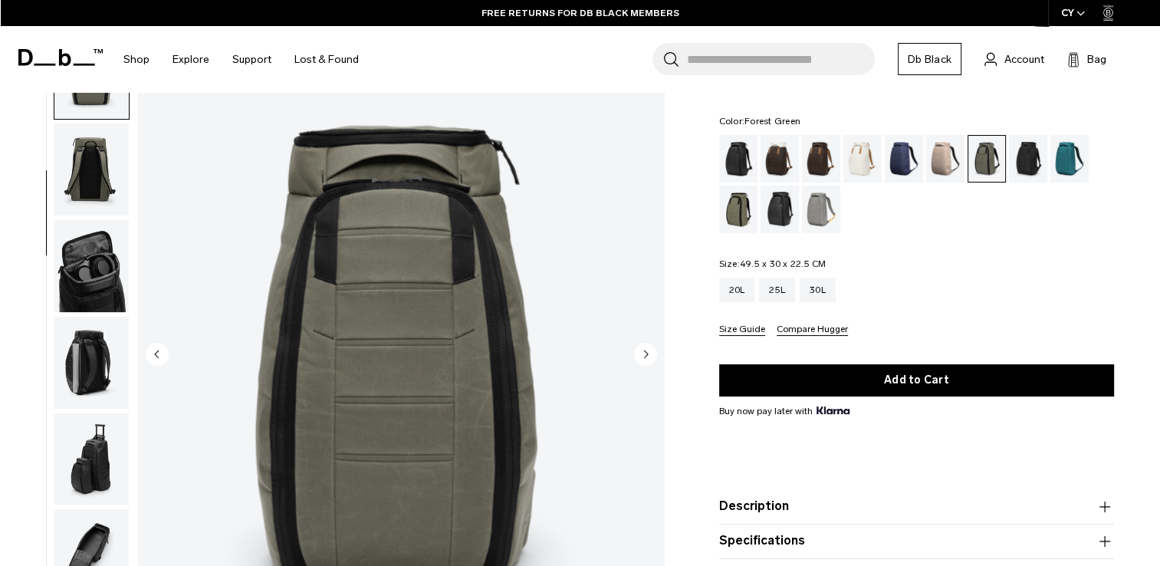
click at [644, 356] on icon "Next slide" at bounding box center [646, 353] width 4 height 7
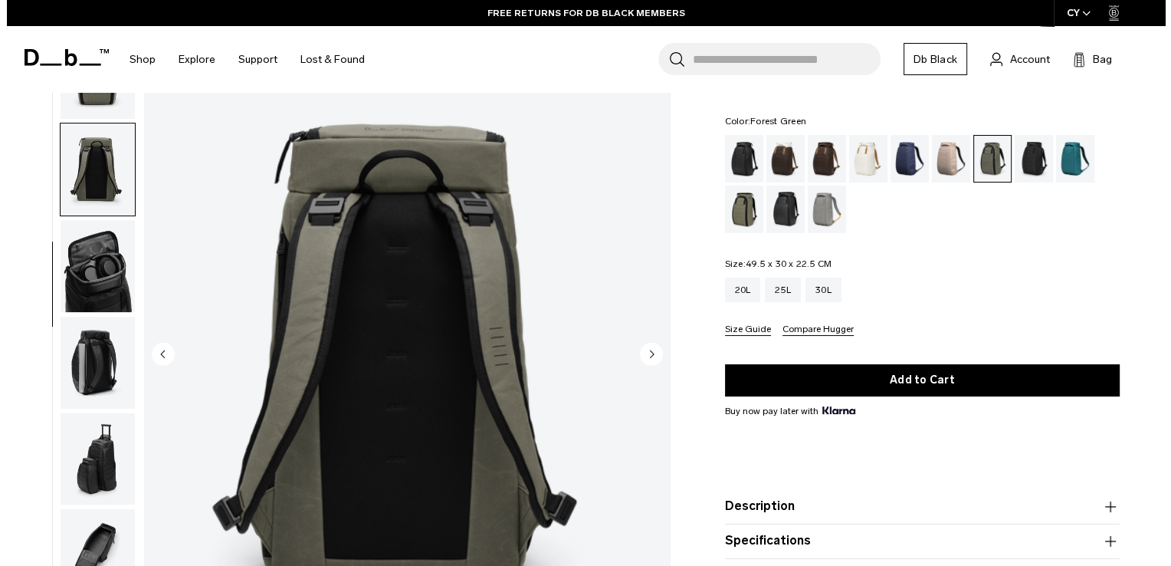
scroll to position [208, 0]
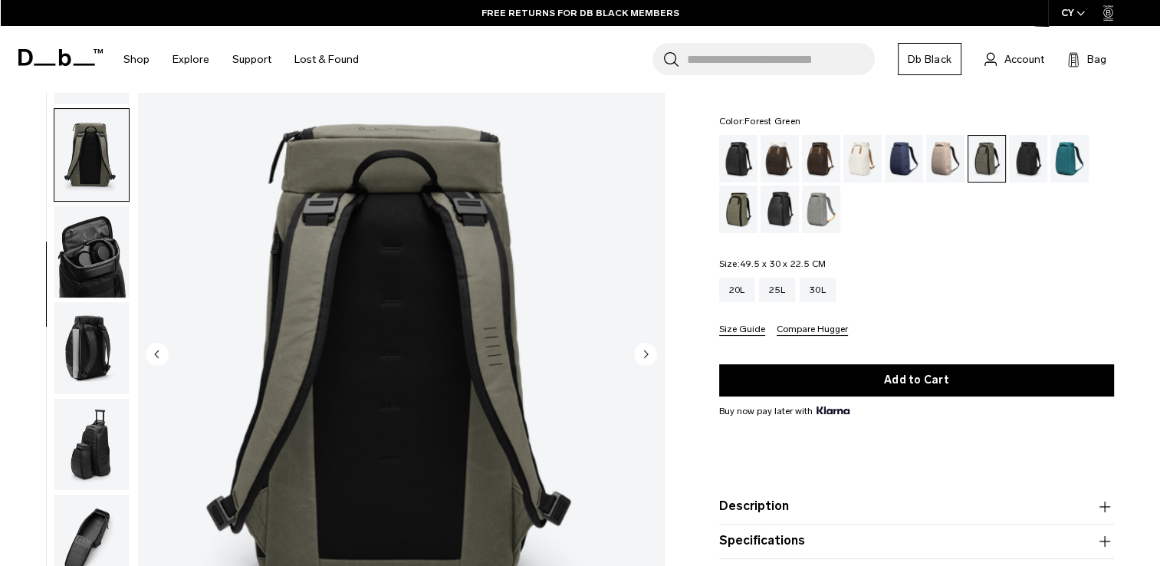
click at [645, 354] on icon "Next slide" at bounding box center [646, 353] width 4 height 7
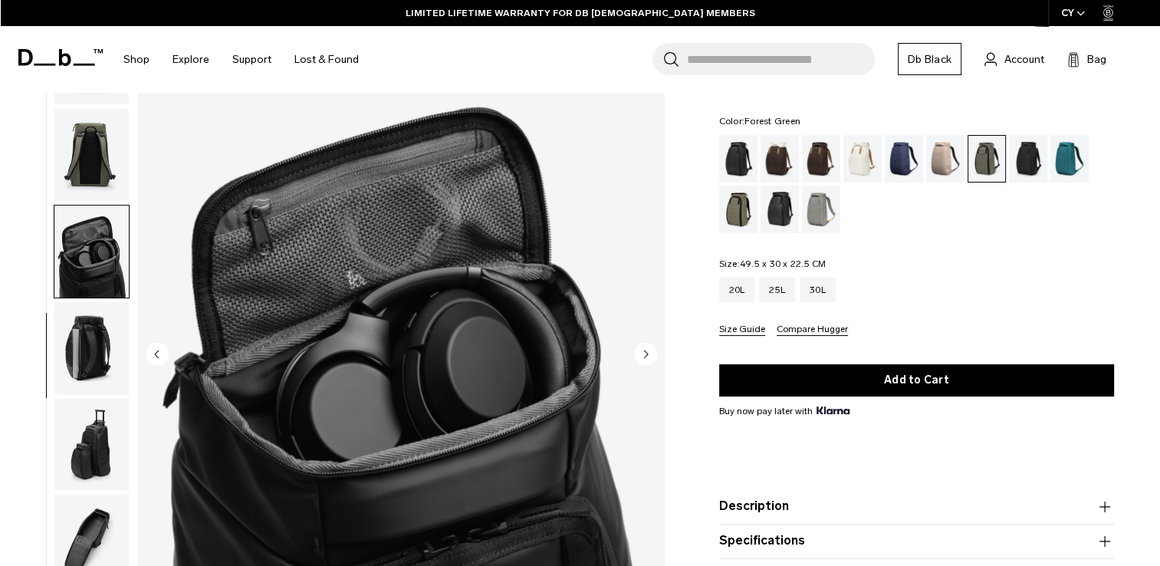
click at [643, 354] on circle "Next slide" at bounding box center [645, 353] width 23 height 23
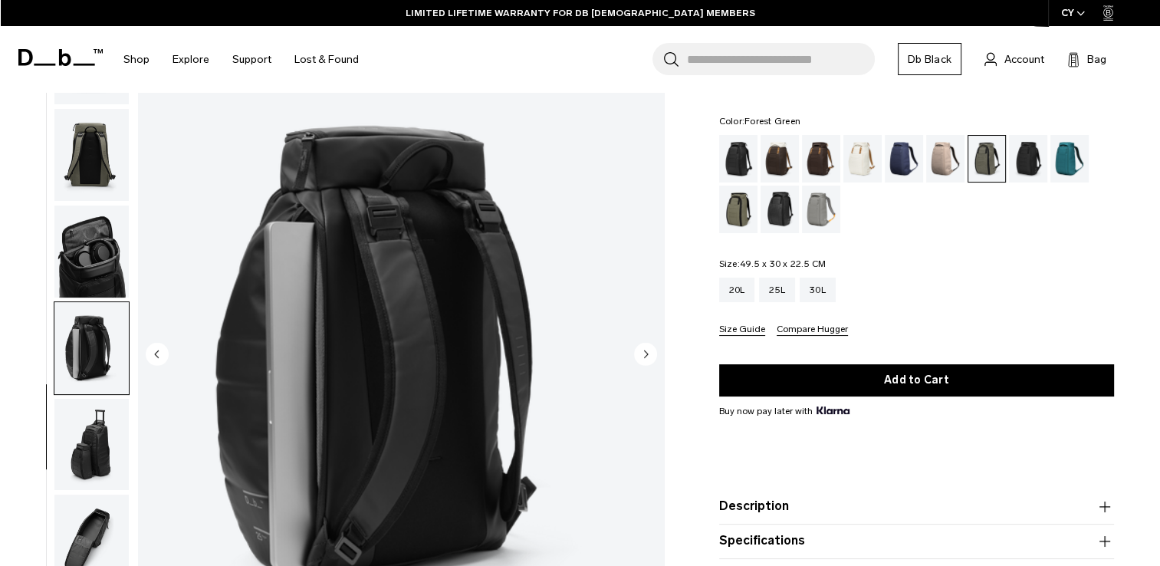
click at [642, 355] on circle "Next slide" at bounding box center [645, 353] width 23 height 23
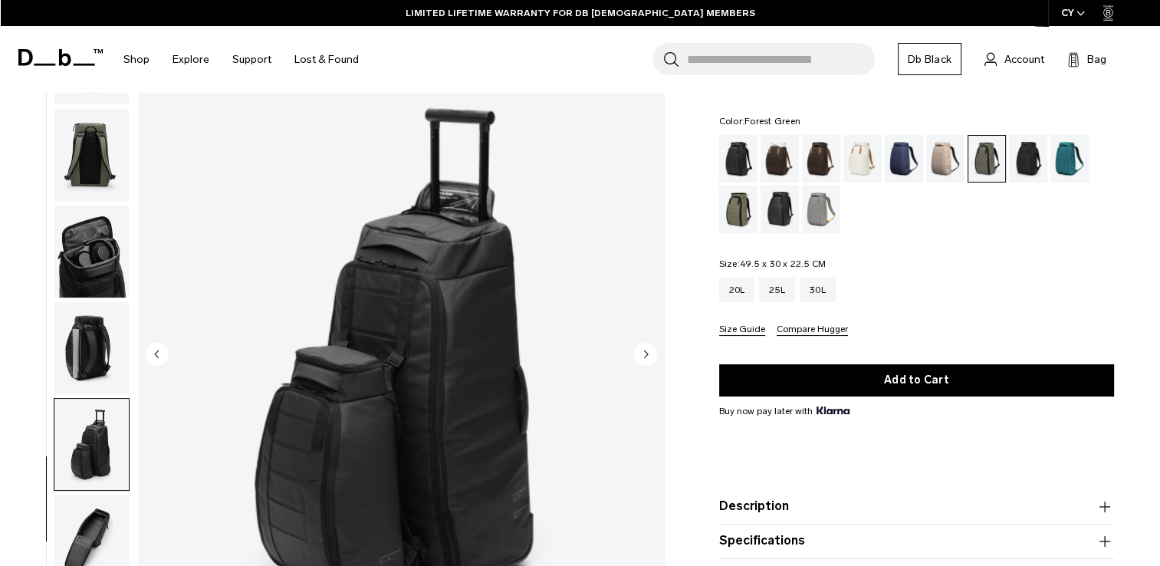
click at [642, 355] on circle "Next slide" at bounding box center [645, 353] width 23 height 23
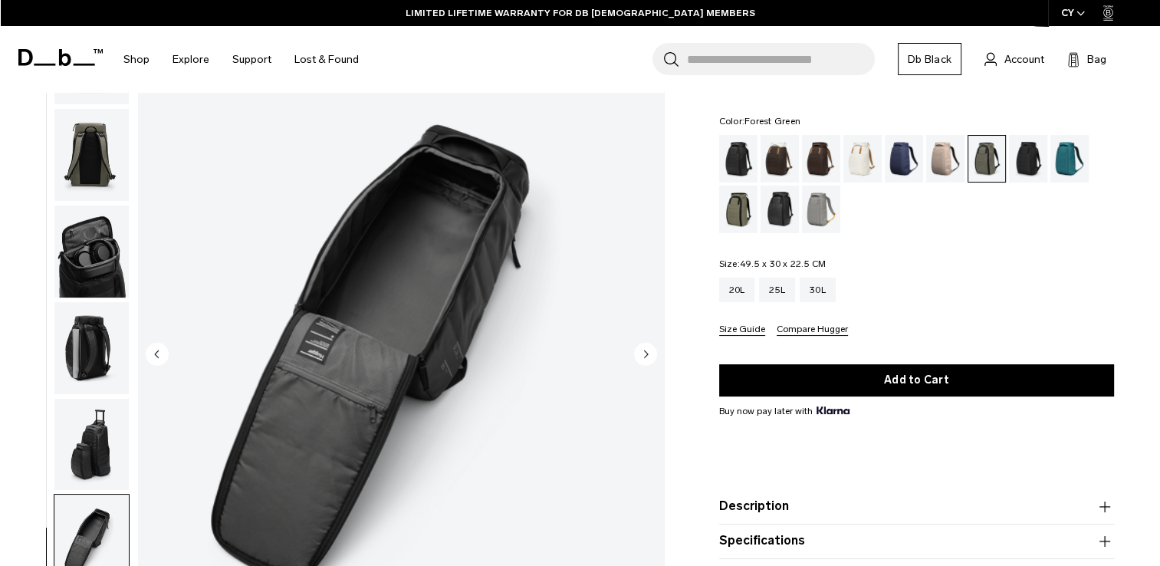
click at [644, 355] on icon "Next slide" at bounding box center [646, 353] width 4 height 7
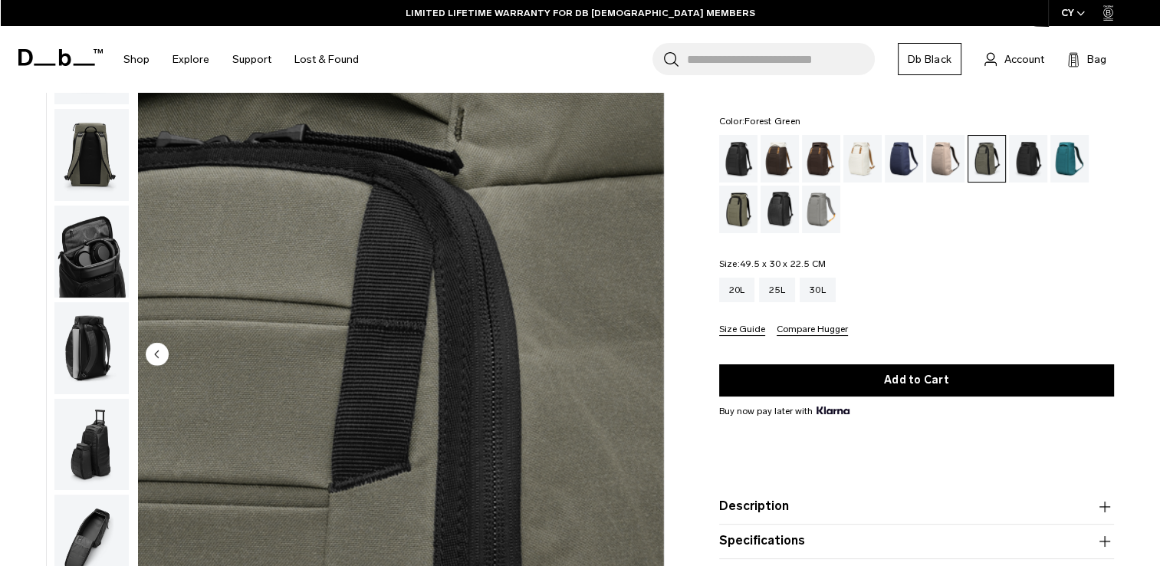
click at [644, 355] on img "9 / 9" at bounding box center [401, 355] width 526 height 657
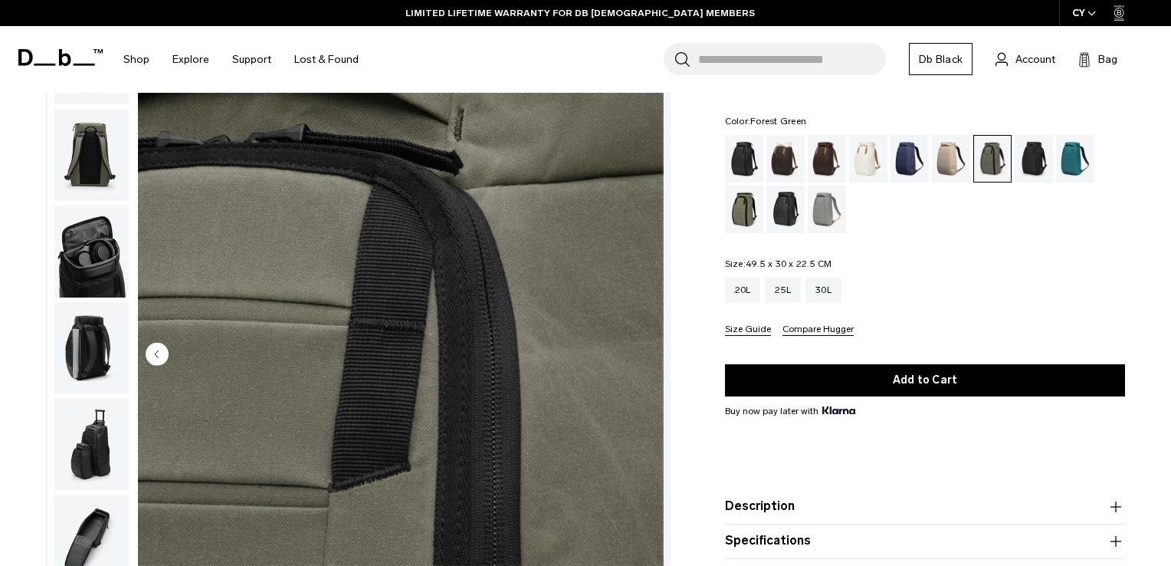
scroll to position [199, 0]
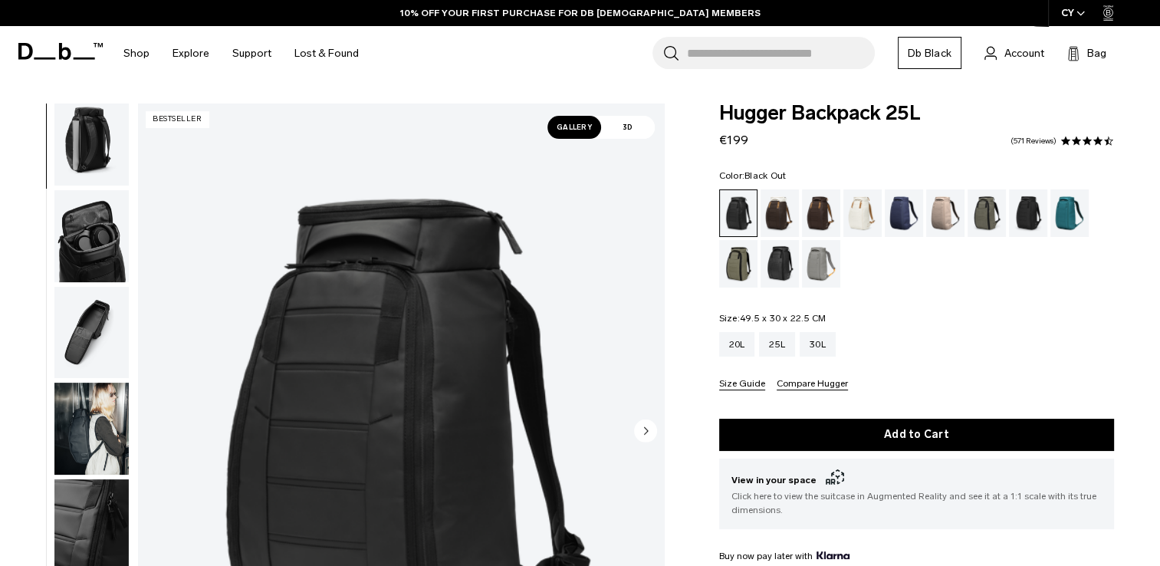
scroll to position [402, 0]
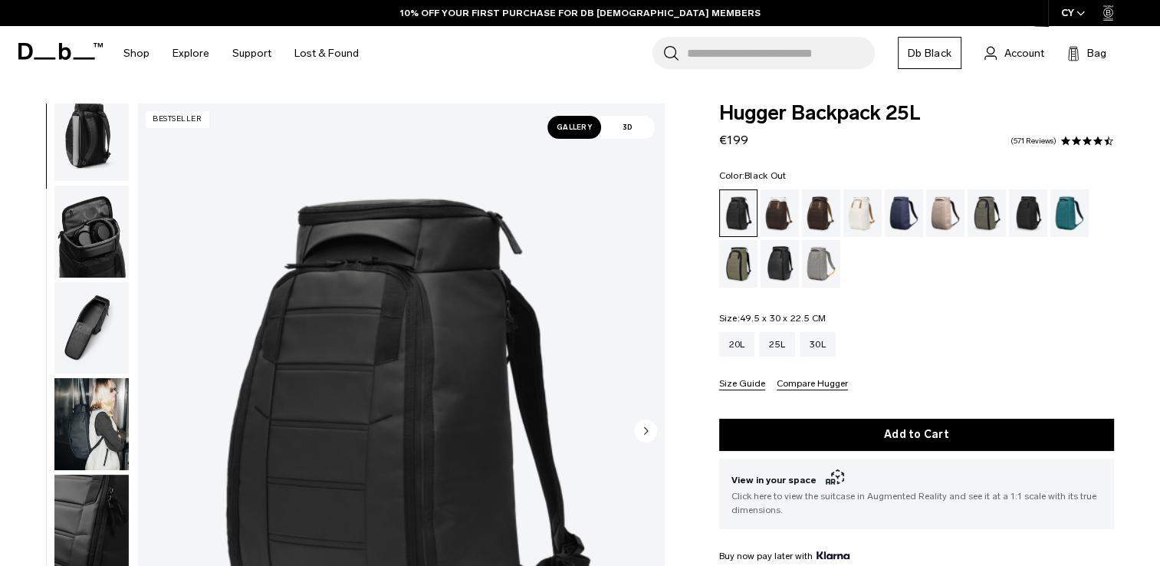
click at [90, 320] on img "button" at bounding box center [91, 328] width 74 height 92
